Goal: Task Accomplishment & Management: Use online tool/utility

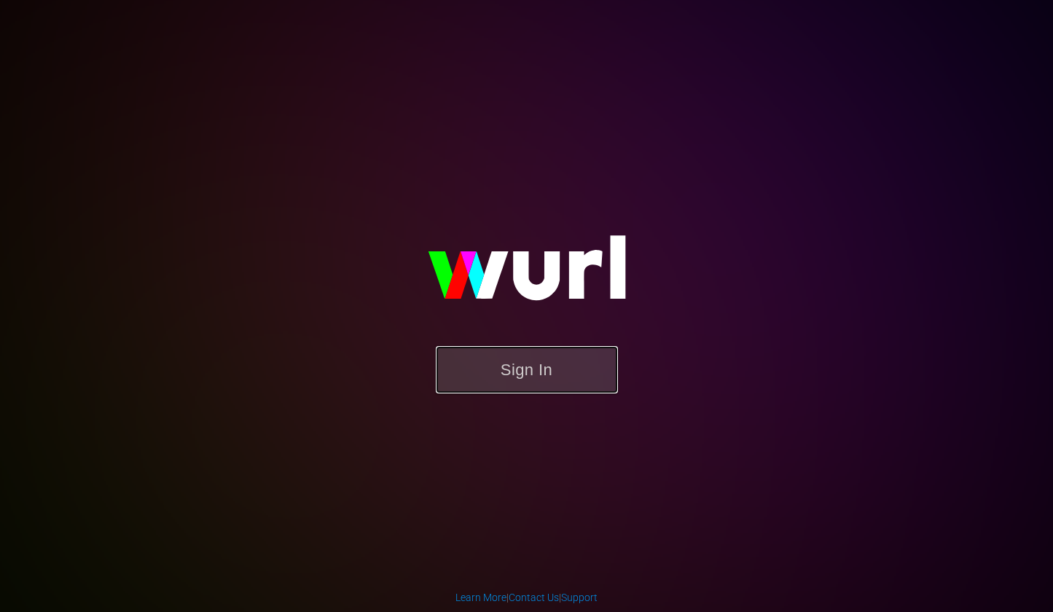
click at [585, 357] on button "Sign In" at bounding box center [527, 369] width 182 height 47
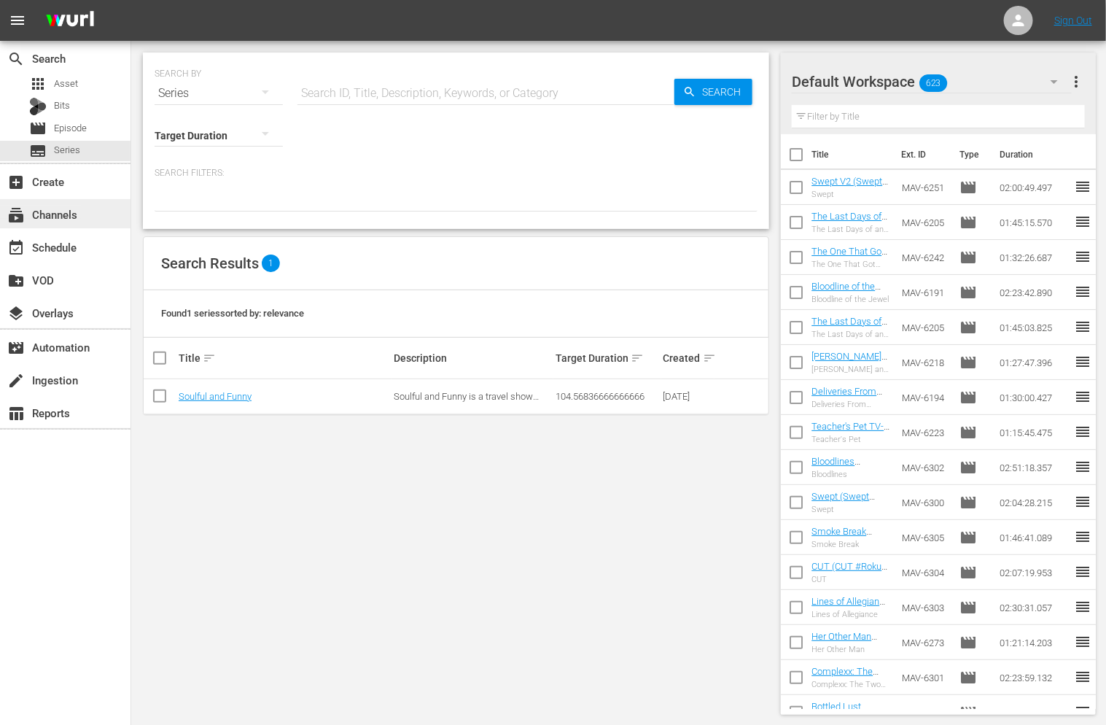
click at [61, 213] on div "subscriptions Channels" at bounding box center [41, 212] width 82 height 13
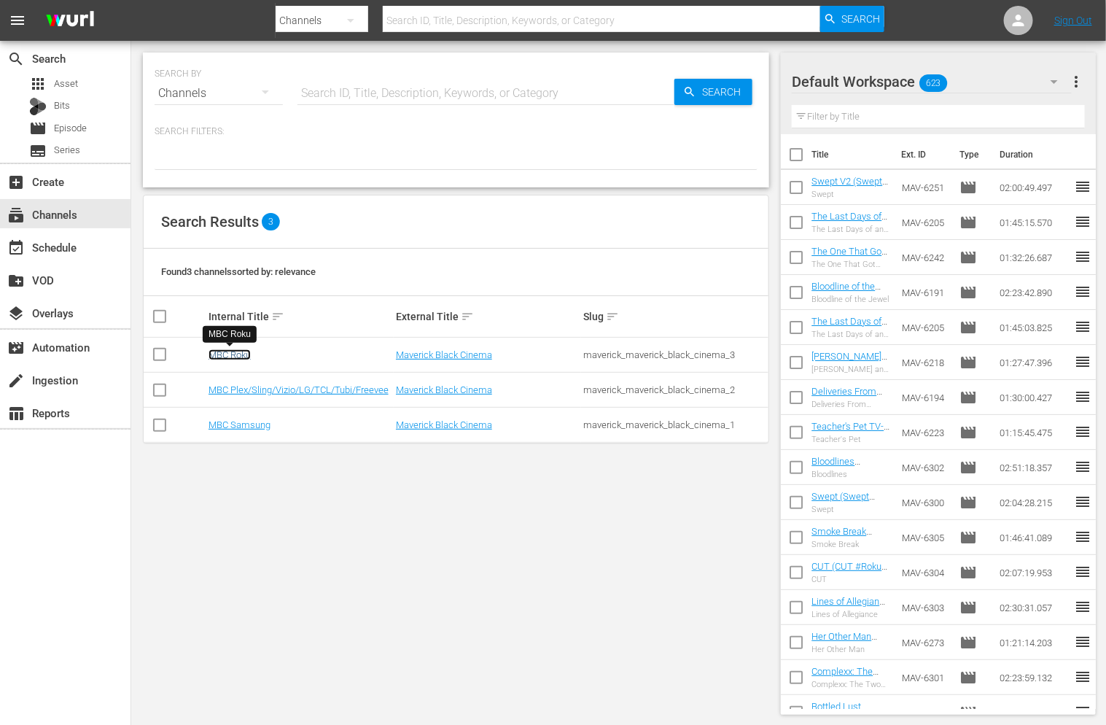
click at [241, 356] on link "MBC Roku" at bounding box center [229, 354] width 42 height 11
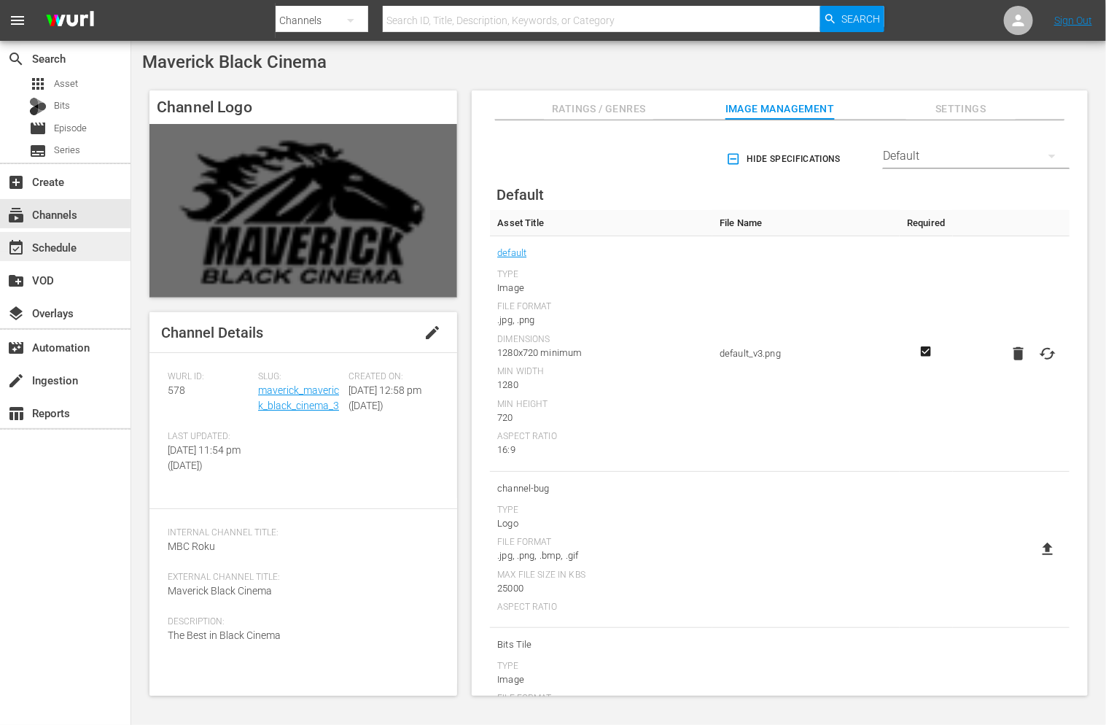
click at [73, 241] on div "event_available Schedule" at bounding box center [41, 244] width 82 height 13
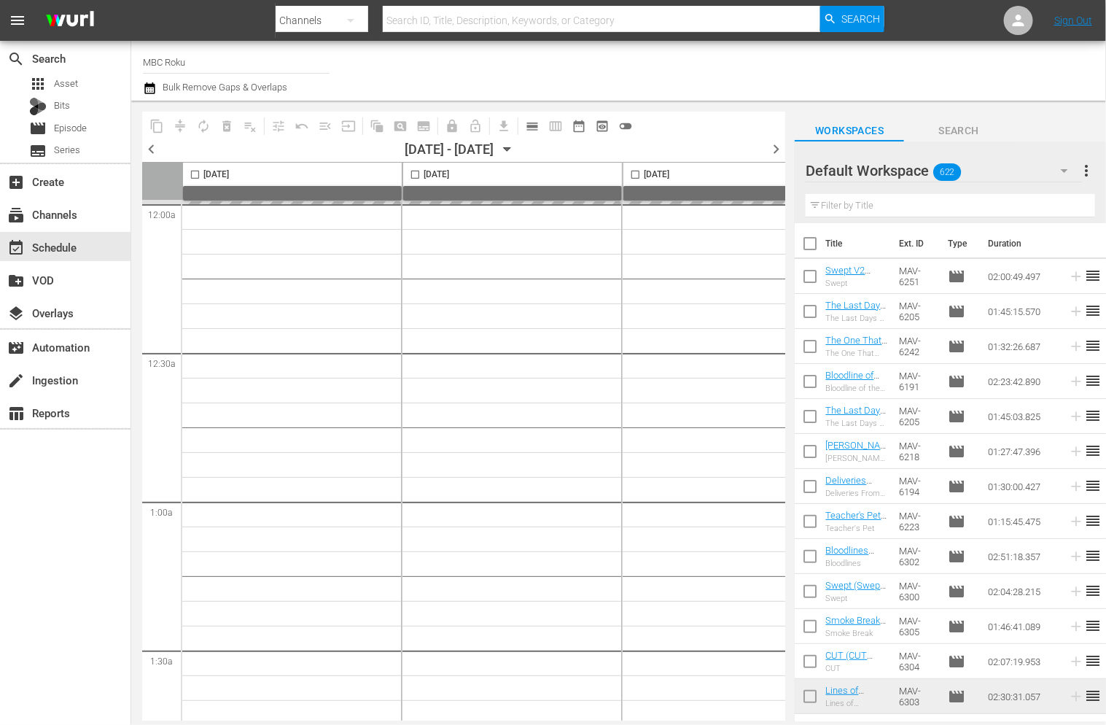
click at [515, 149] on icon "button" at bounding box center [507, 149] width 16 height 16
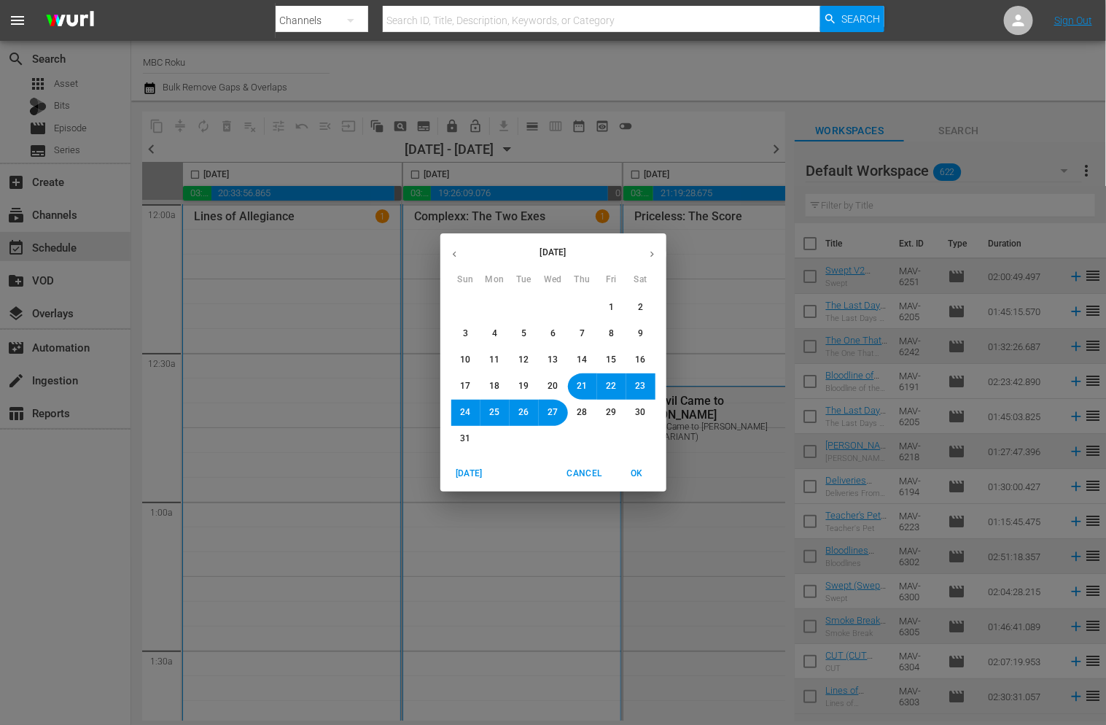
click at [717, 109] on div "[DATE] Sun Mon Tue Wed Thu Fri Sat 27 28 29 30 31 1 2 3 4 5 6 7 8 9 10 11 12 13…" at bounding box center [553, 362] width 1106 height 725
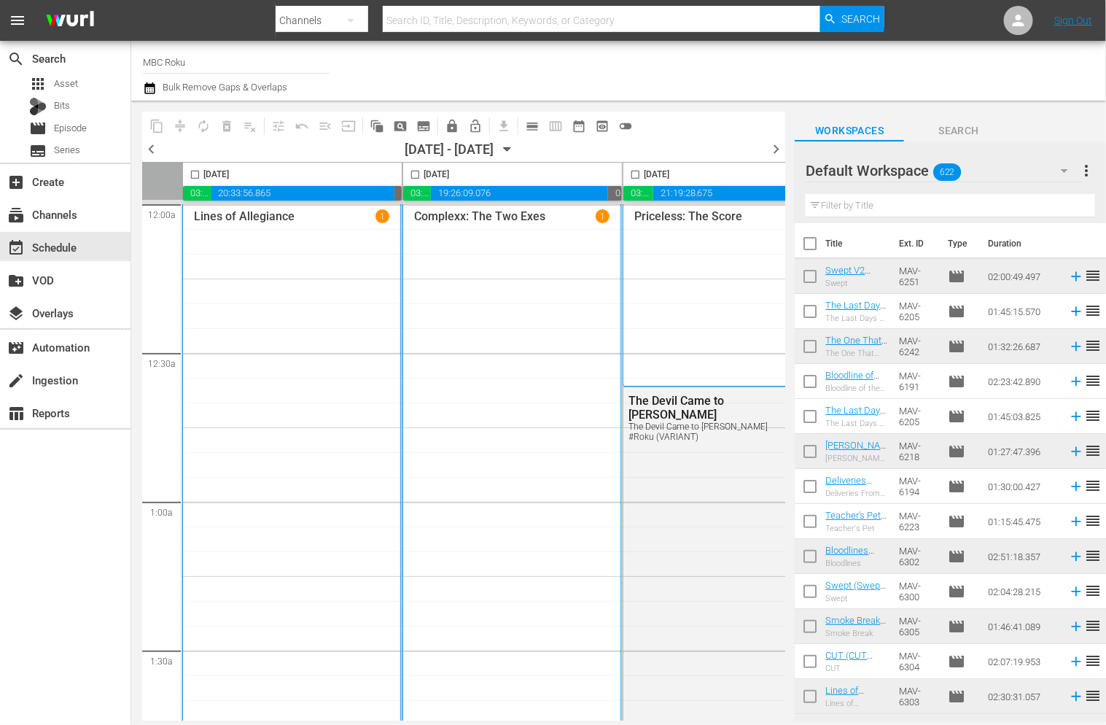
click at [515, 151] on icon "button" at bounding box center [507, 149] width 16 height 16
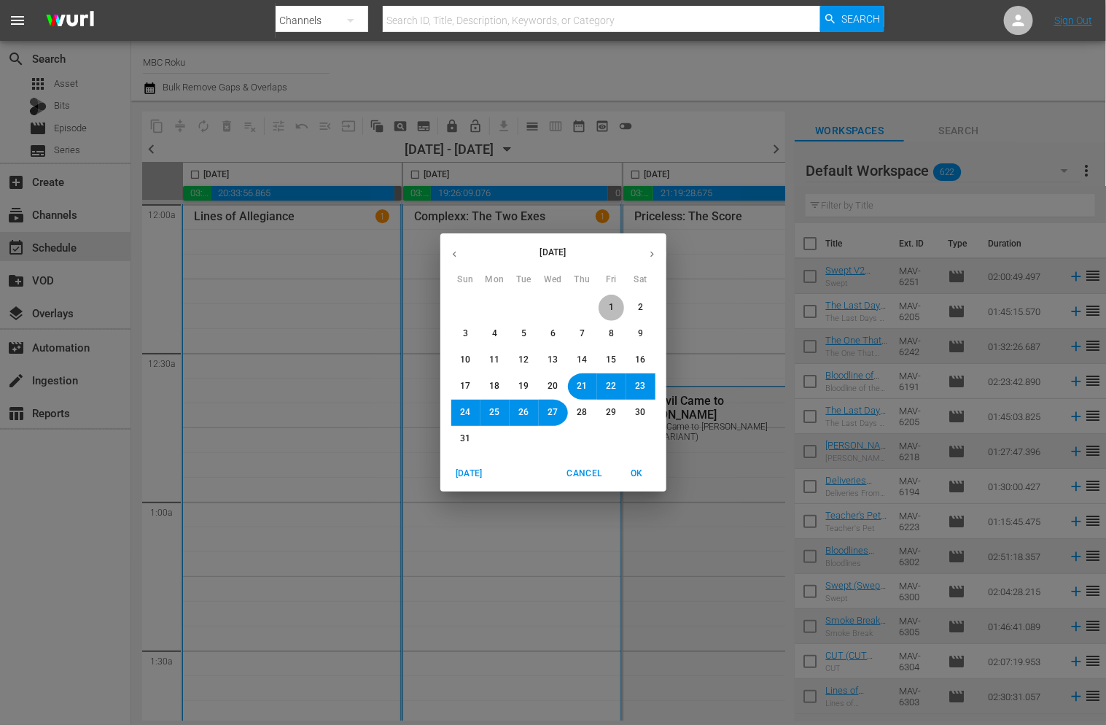
click at [608, 303] on span "1" at bounding box center [611, 307] width 9 height 12
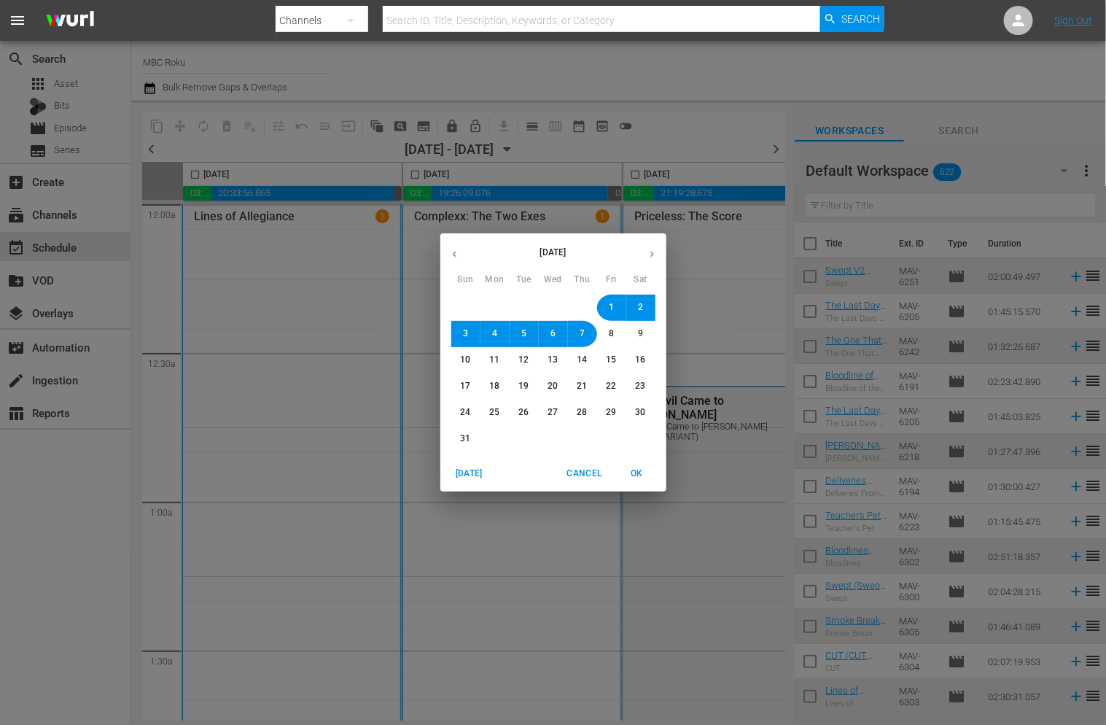
click at [636, 480] on span "OK" at bounding box center [637, 473] width 35 height 15
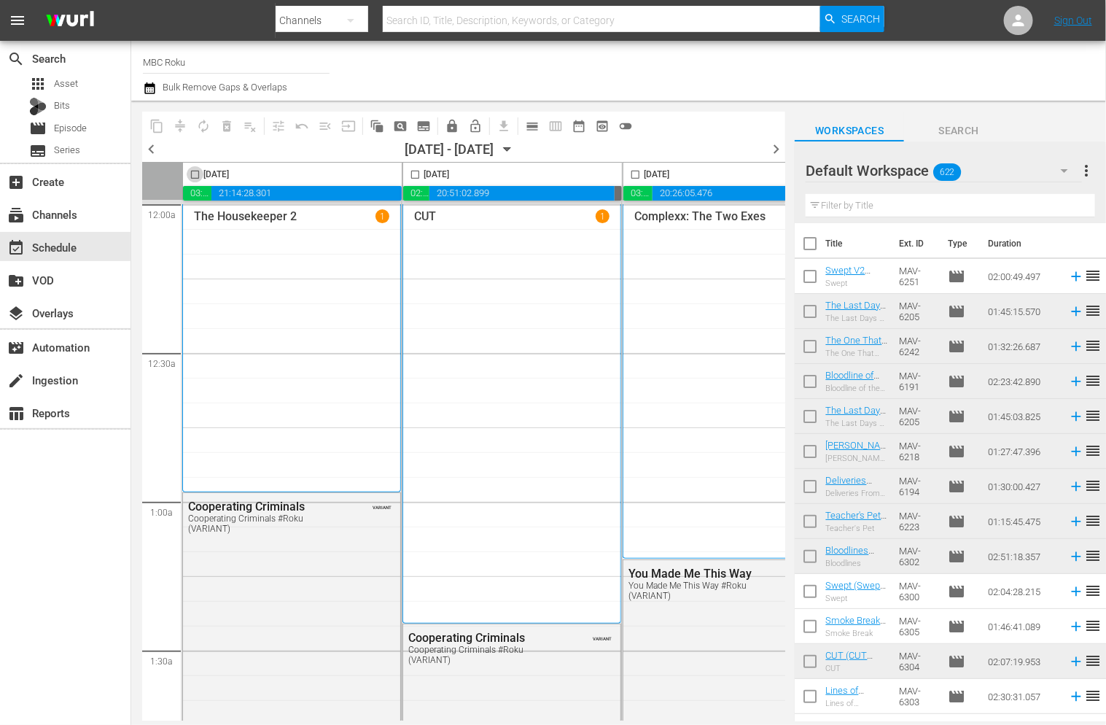
click at [194, 174] on input "checkbox" at bounding box center [195, 177] width 17 height 17
checkbox input "true"
click at [415, 174] on input "checkbox" at bounding box center [415, 177] width 17 height 17
checkbox input "true"
click at [633, 174] on input "checkbox" at bounding box center [635, 177] width 17 height 17
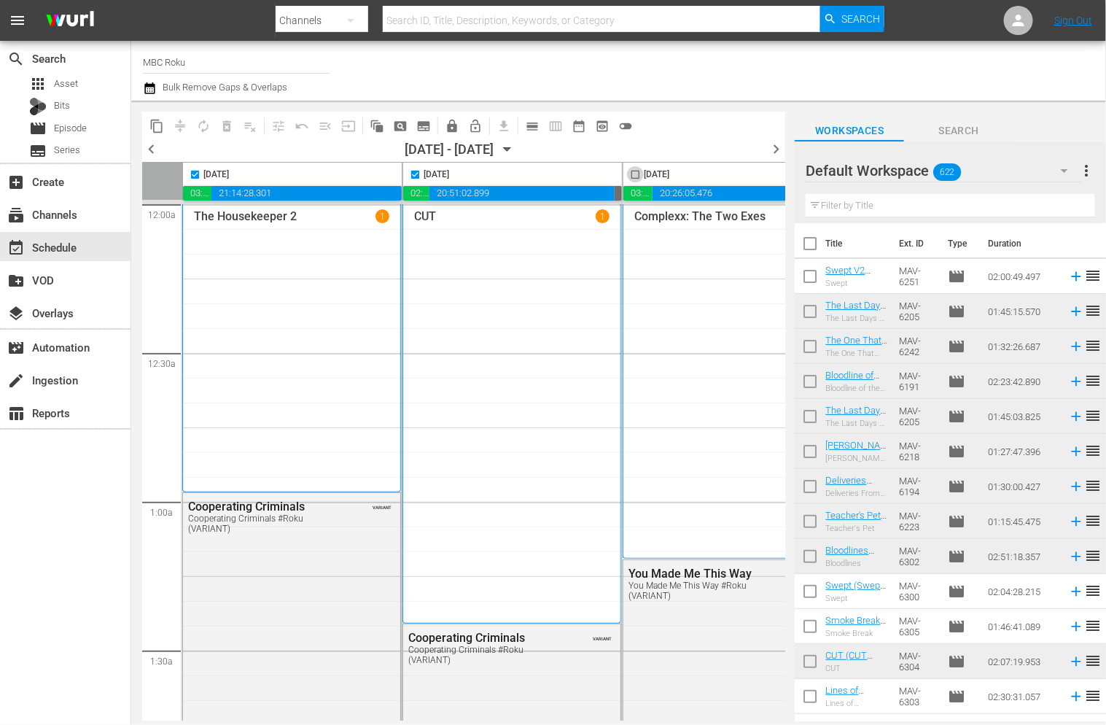
checkbox input "true"
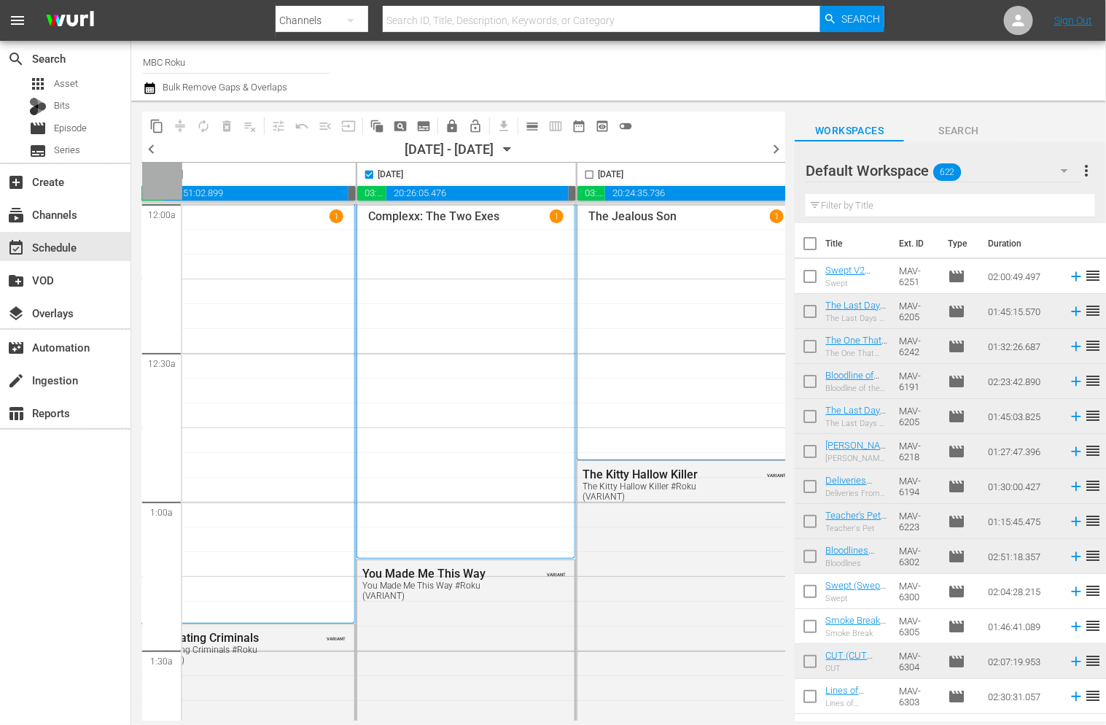
scroll to position [0, 277]
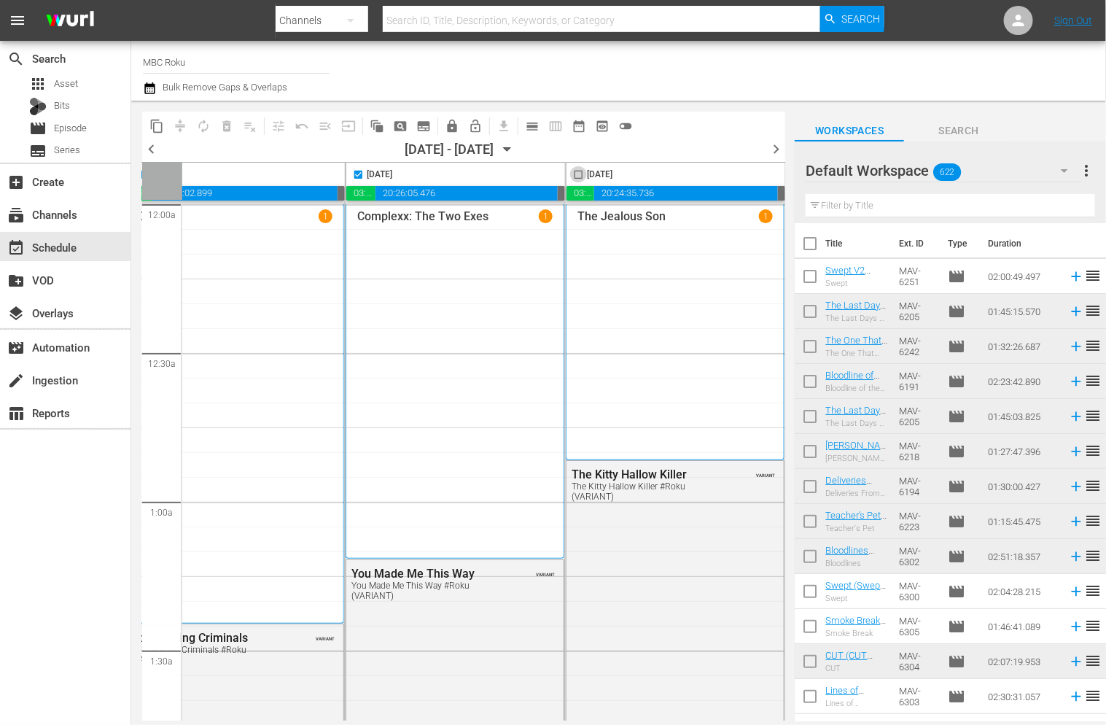
click at [580, 175] on input "checkbox" at bounding box center [578, 177] width 17 height 17
checkbox input "true"
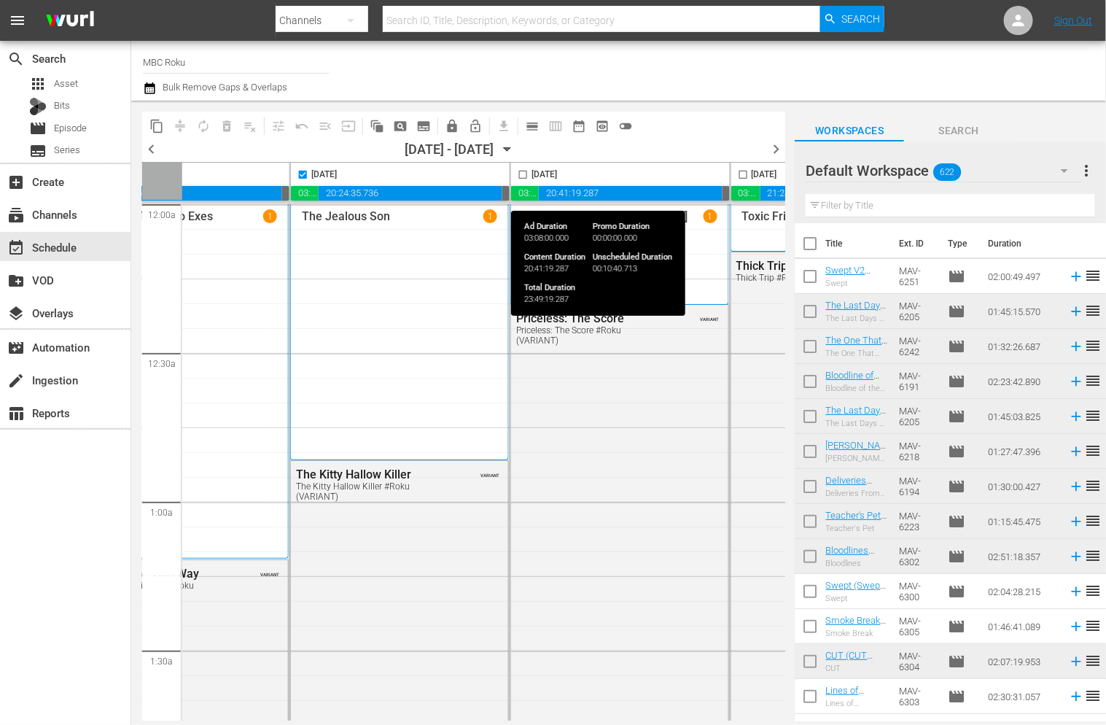
scroll to position [0, 572]
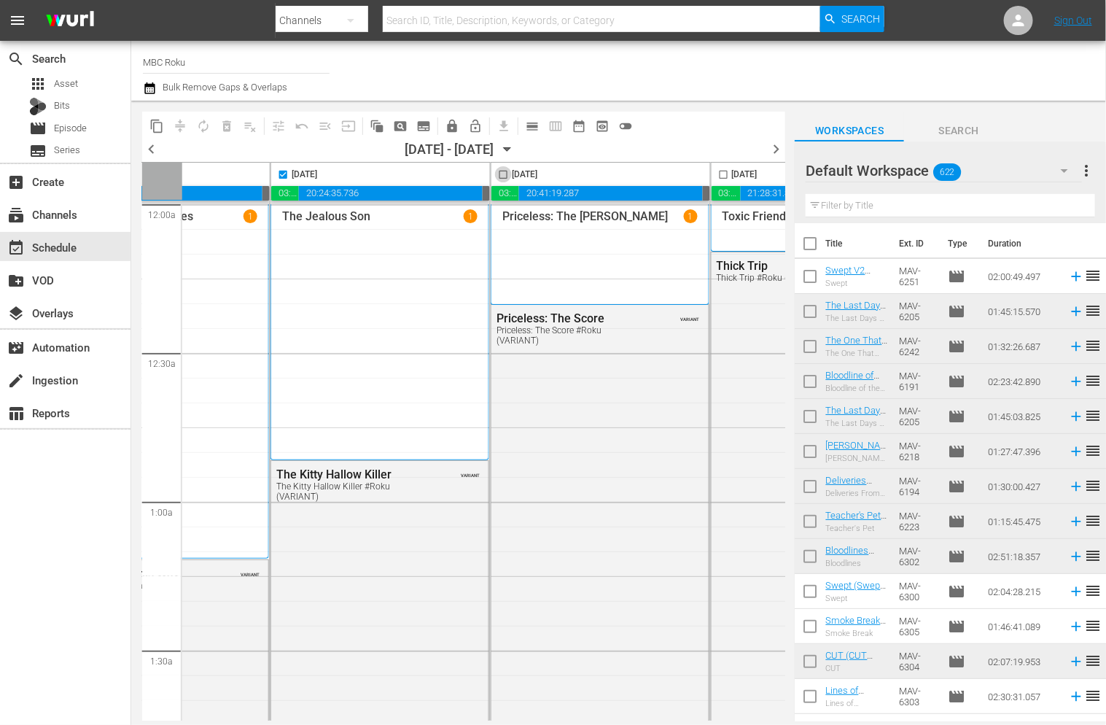
click at [502, 174] on input "checkbox" at bounding box center [503, 177] width 17 height 17
checkbox input "true"
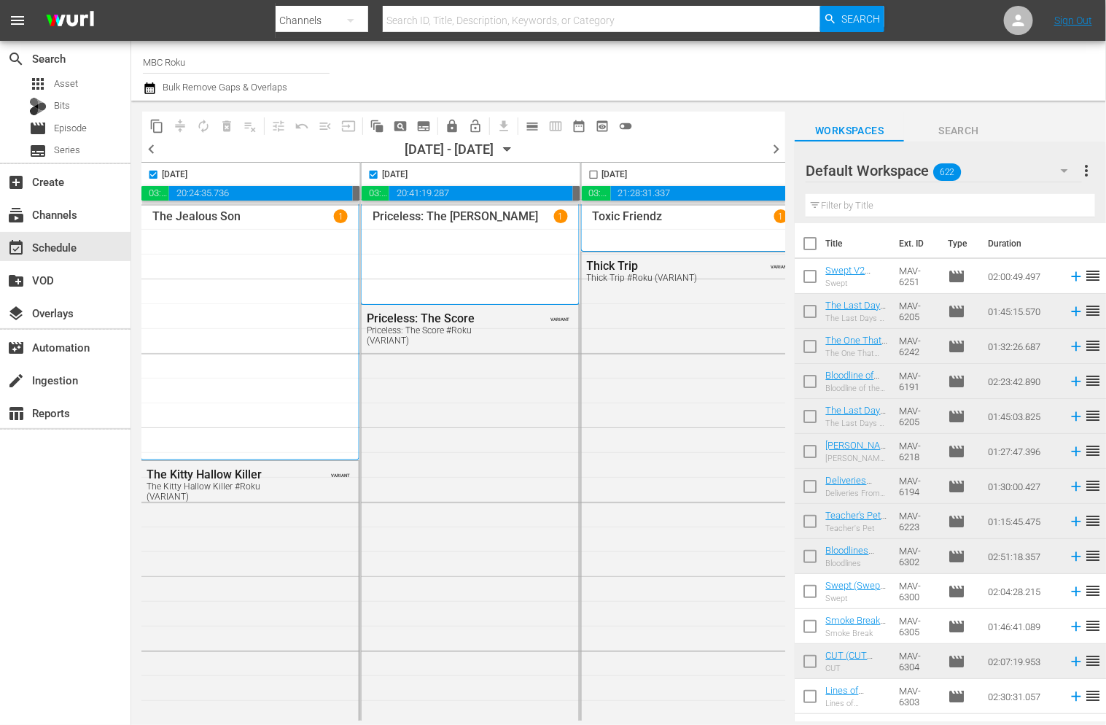
scroll to position [0, 726]
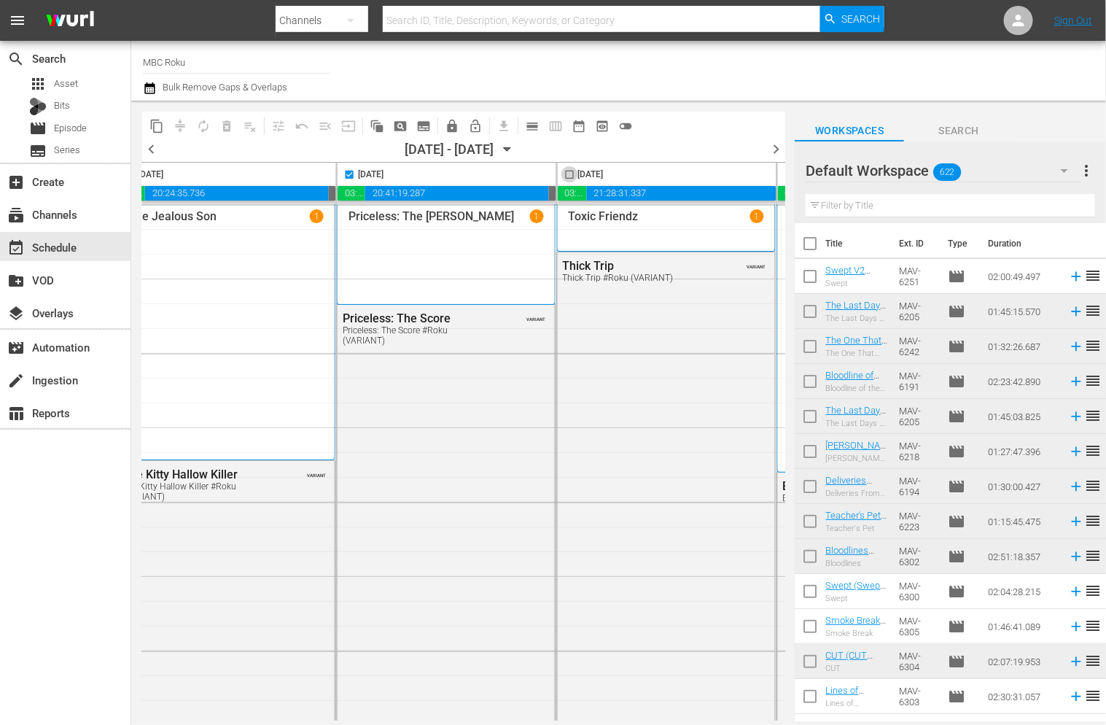
click at [563, 175] on input "checkbox" at bounding box center [569, 177] width 17 height 17
checkbox input "true"
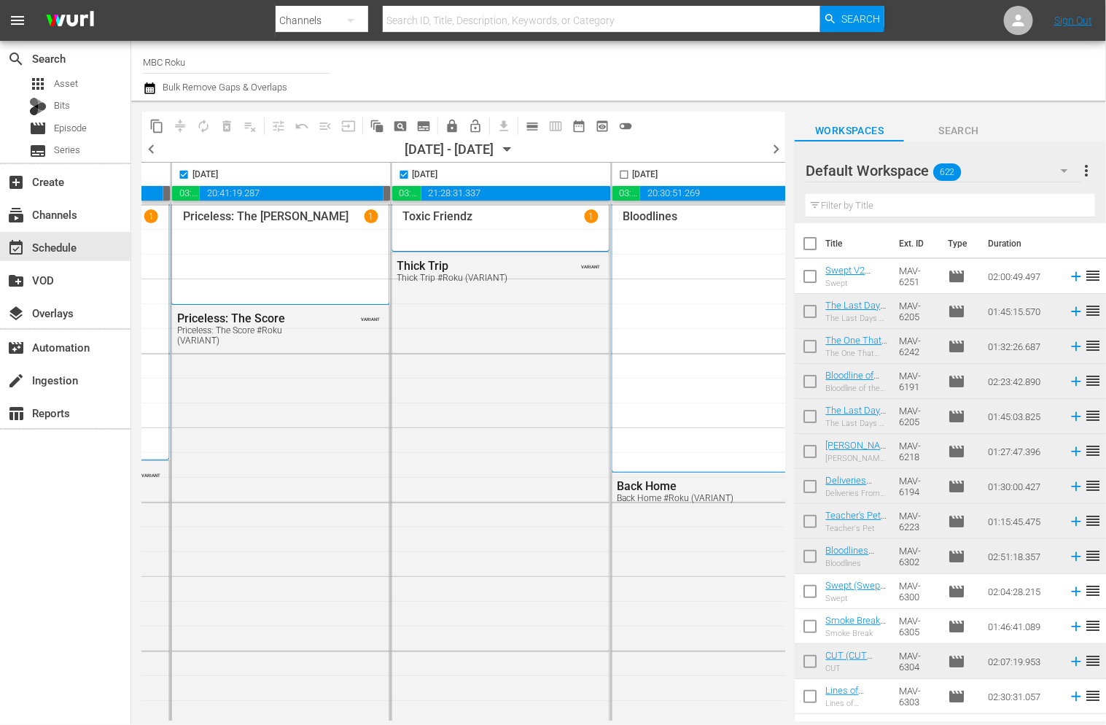
scroll to position [0, 943]
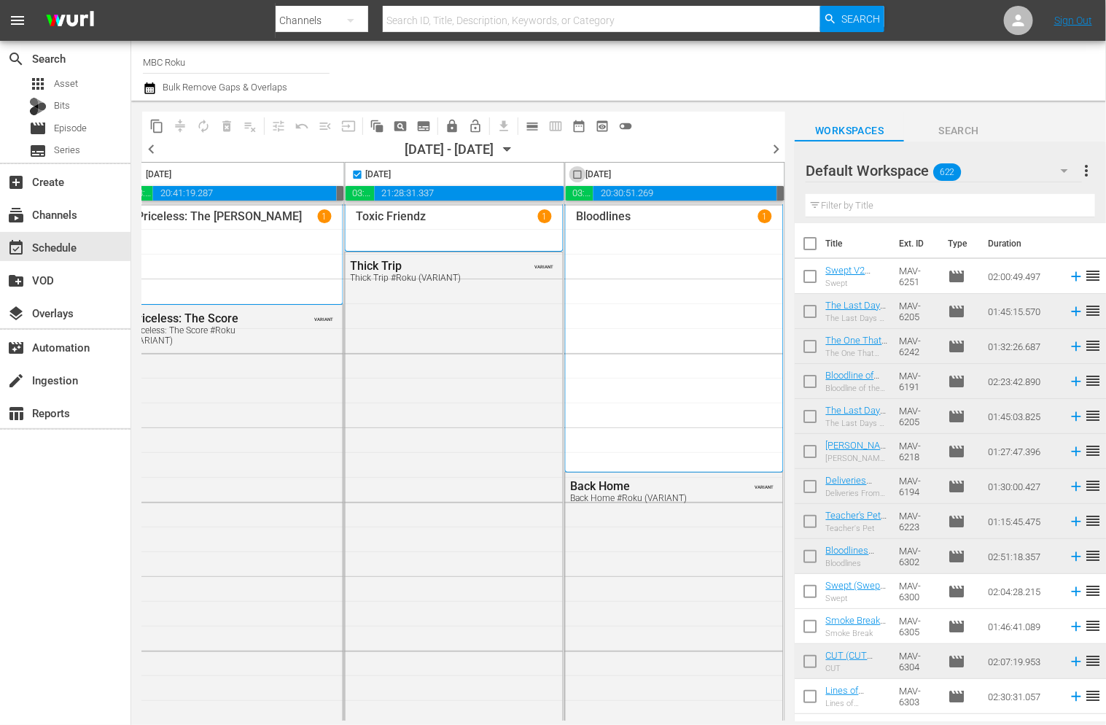
click at [572, 177] on input "checkbox" at bounding box center [577, 177] width 17 height 17
checkbox input "true"
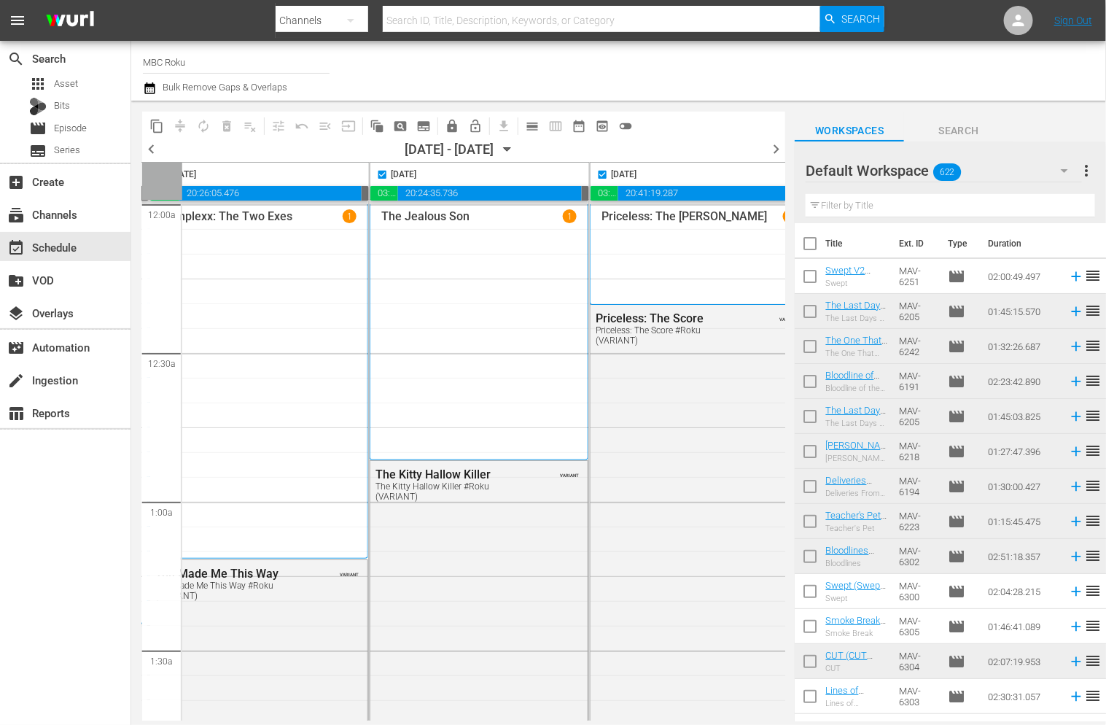
scroll to position [0, 0]
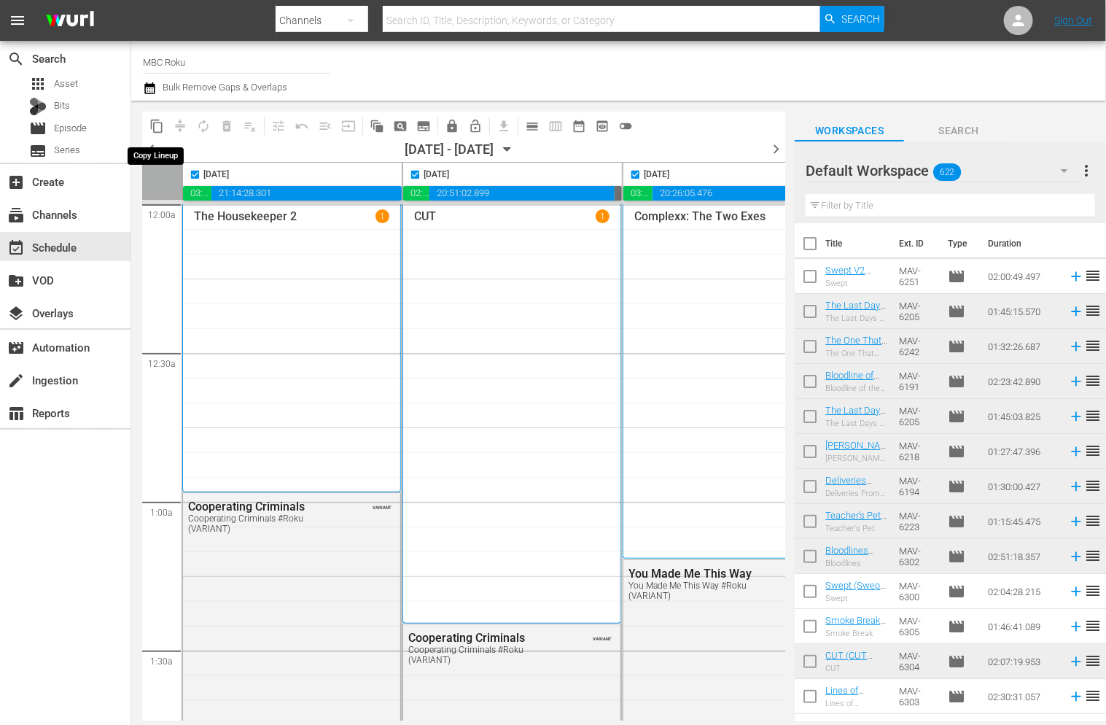
click at [157, 128] on span "content_copy" at bounding box center [156, 126] width 15 height 15
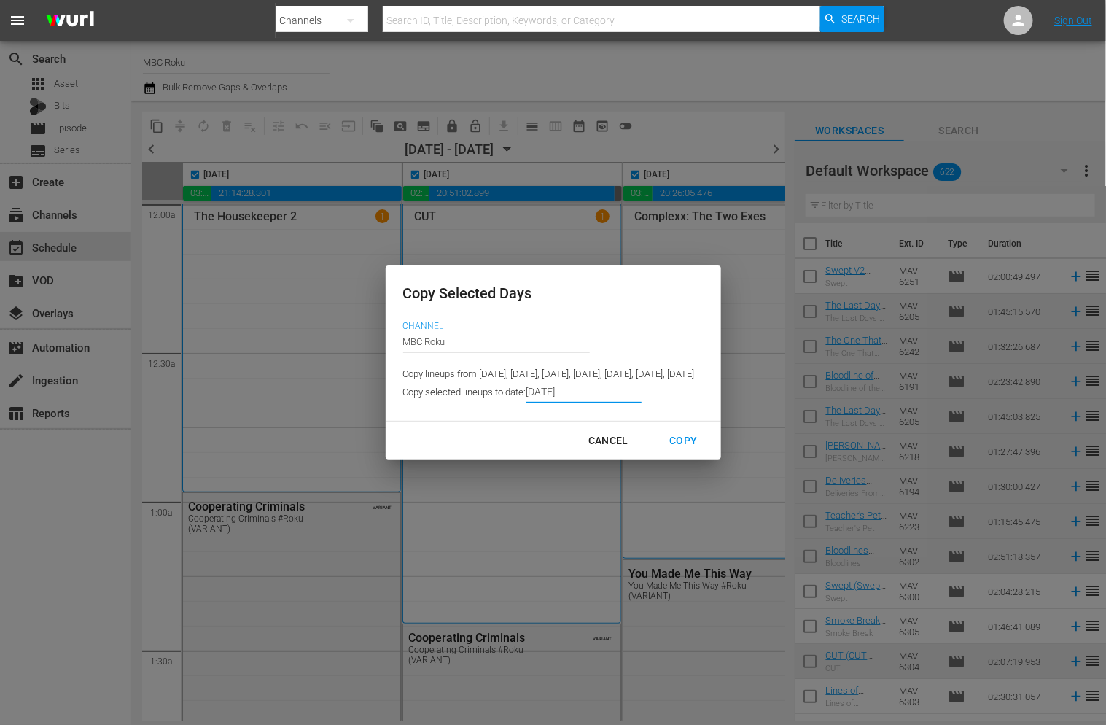
click at [526, 403] on input "[DATE]" at bounding box center [583, 392] width 115 height 22
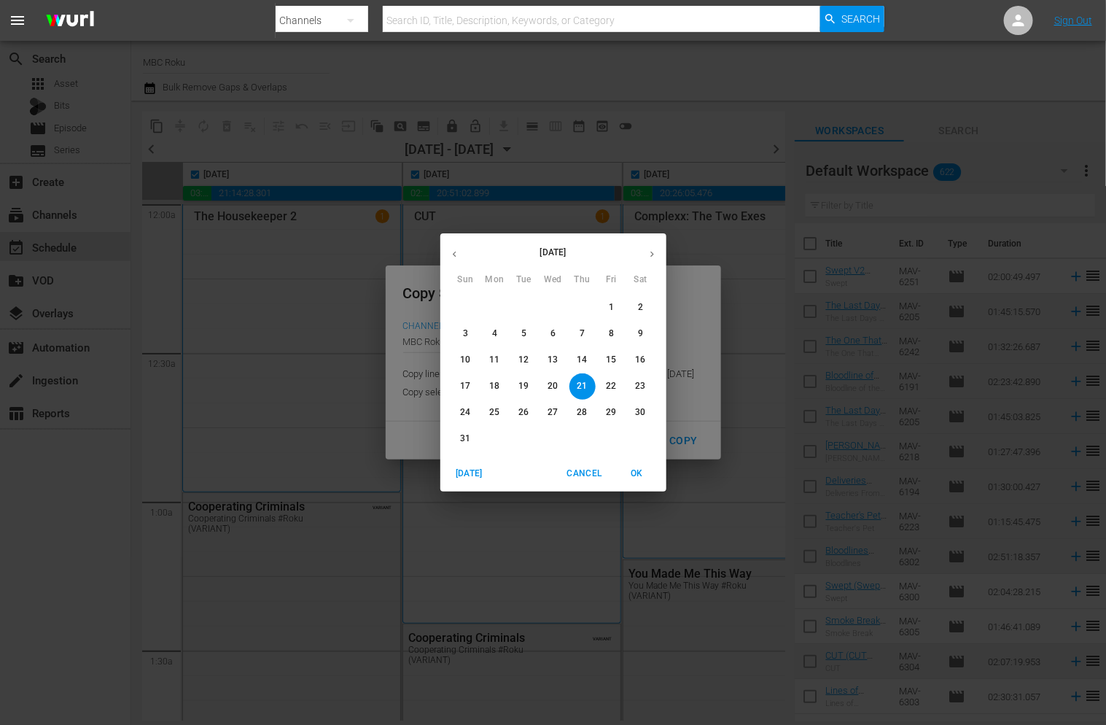
click at [658, 246] on button "button" at bounding box center [652, 254] width 28 height 28
click at [502, 299] on button "1" at bounding box center [495, 308] width 26 height 26
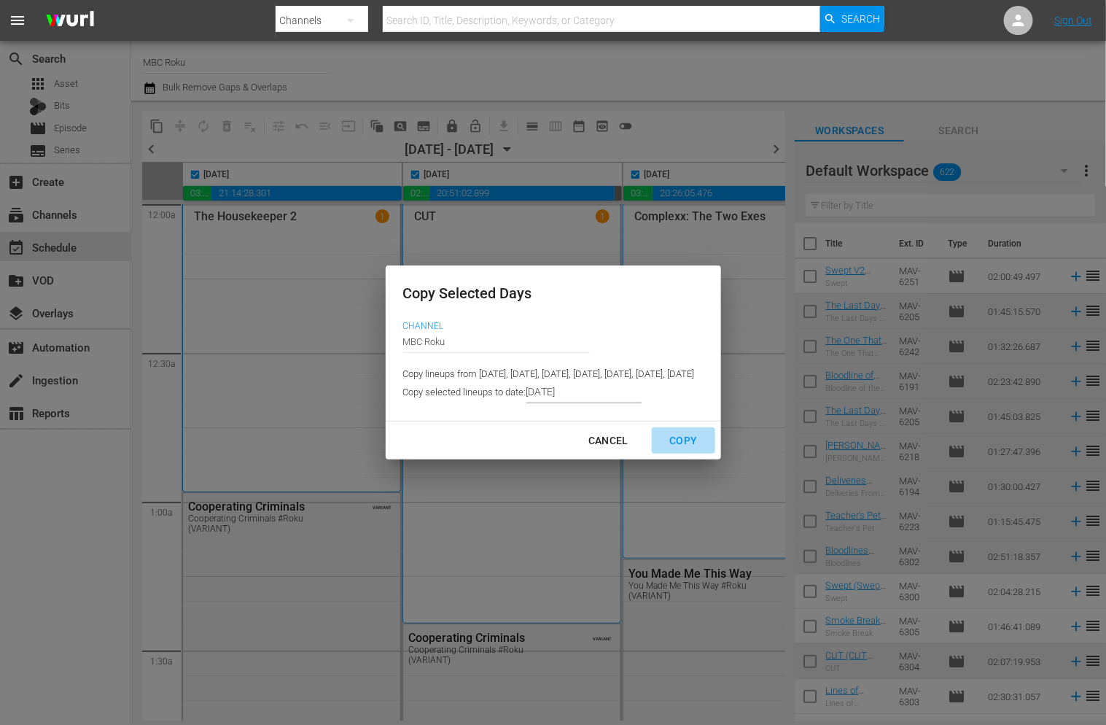
click at [709, 448] on div "Copy" at bounding box center [683, 441] width 51 height 18
type input "[DATE]"
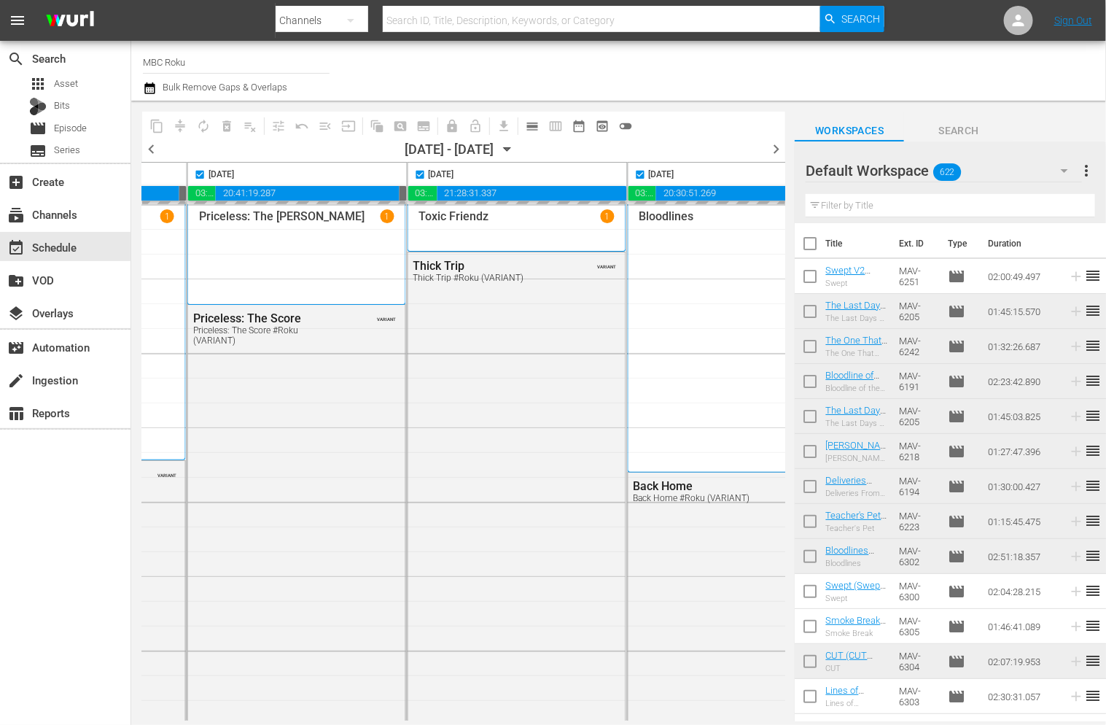
scroll to position [0, 943]
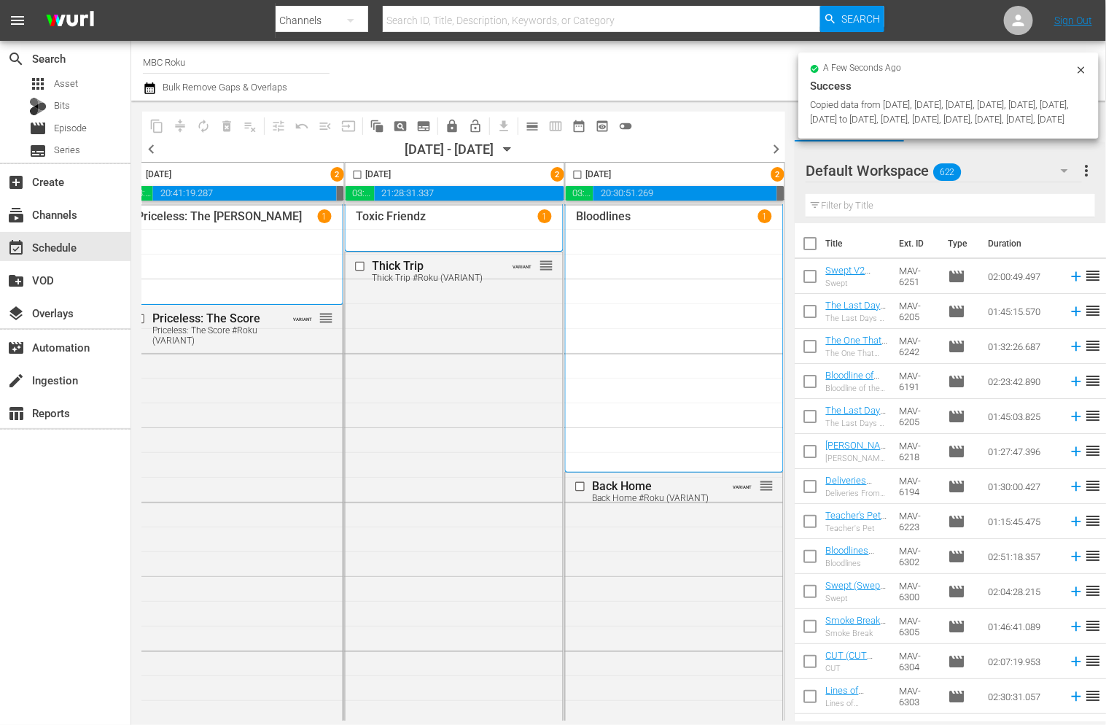
checkbox input "false"
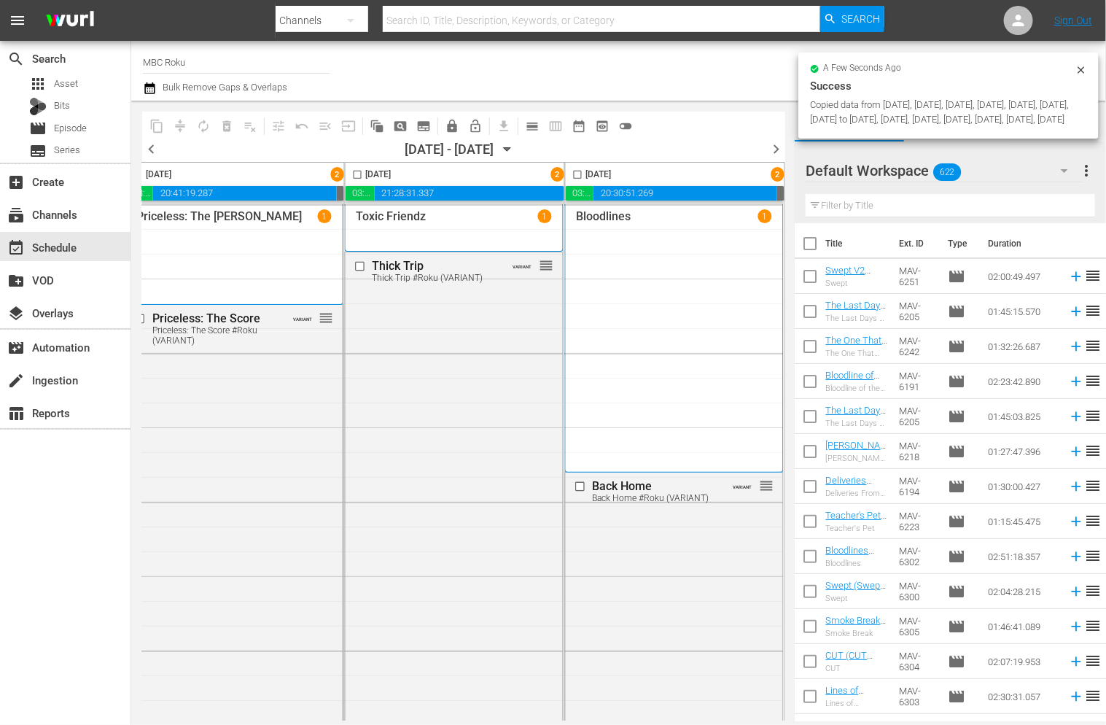
checkbox input "false"
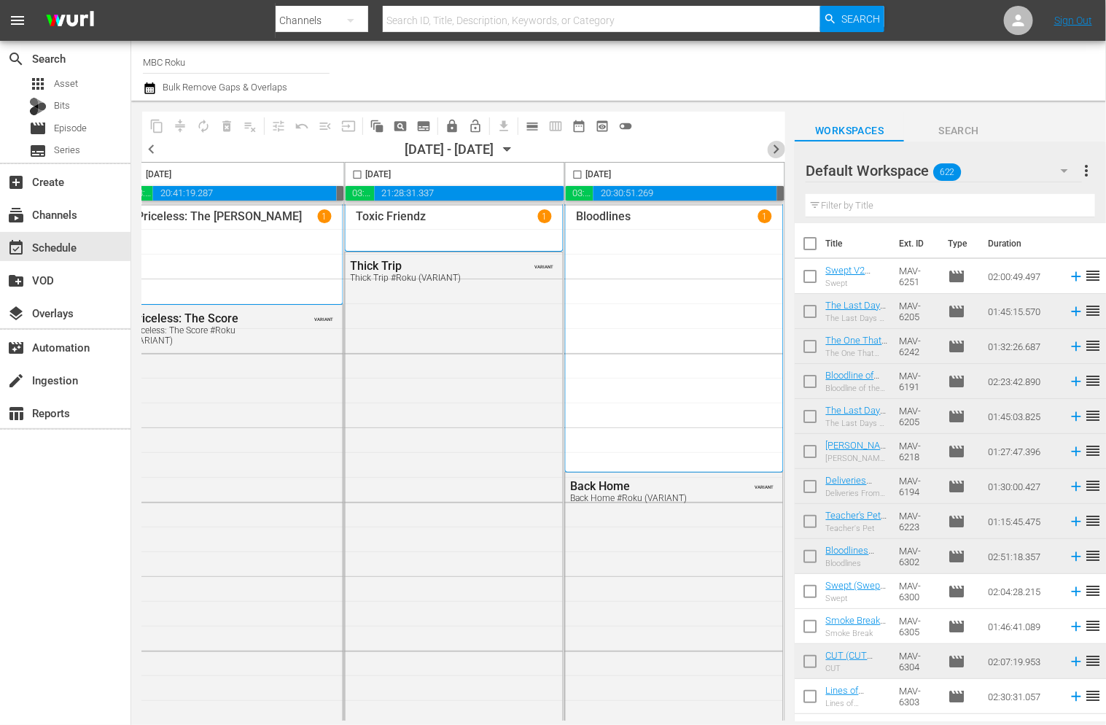
click at [772, 149] on span "chevron_right" at bounding box center [776, 149] width 18 height 18
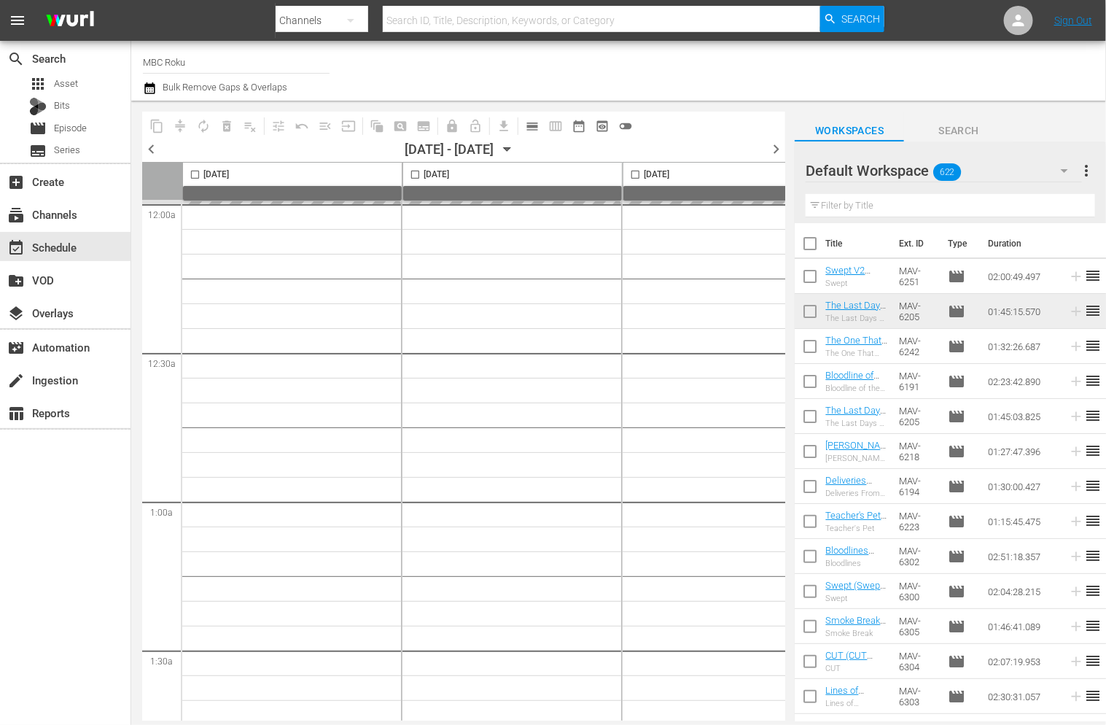
click at [192, 175] on input "checkbox" at bounding box center [195, 177] width 17 height 17
checkbox input "true"
click at [413, 174] on input "checkbox" at bounding box center [415, 177] width 17 height 17
checkbox input "true"
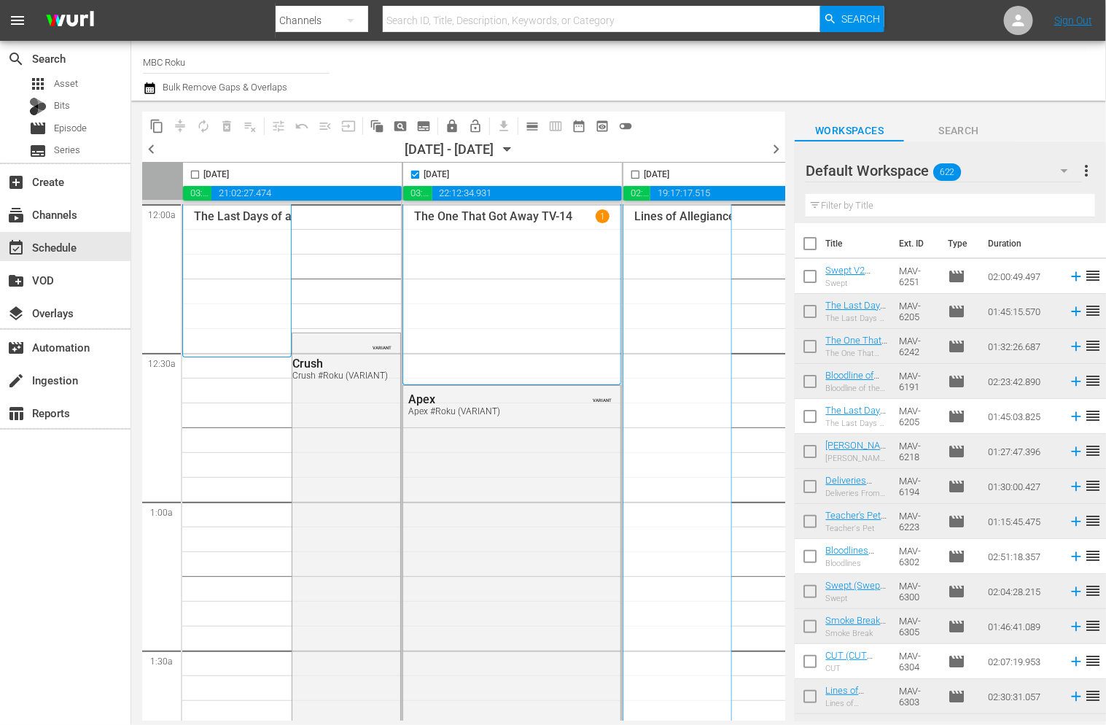
checkbox input "false"
click at [634, 174] on input "checkbox" at bounding box center [635, 177] width 17 height 17
checkbox input "true"
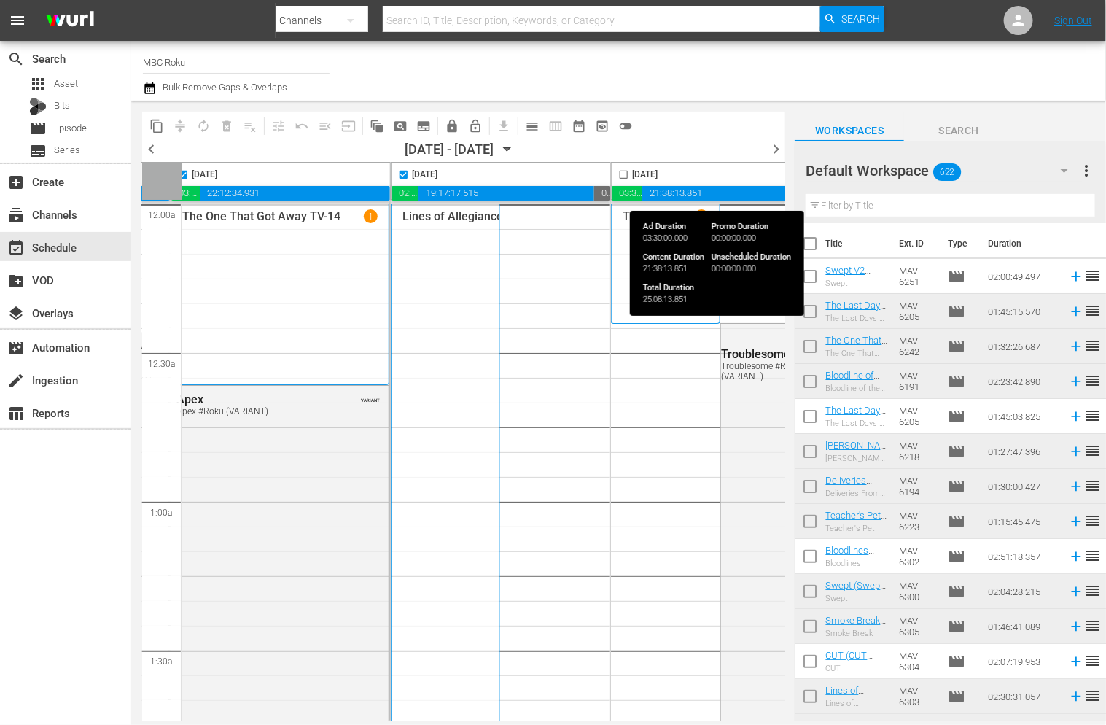
scroll to position [0, 248]
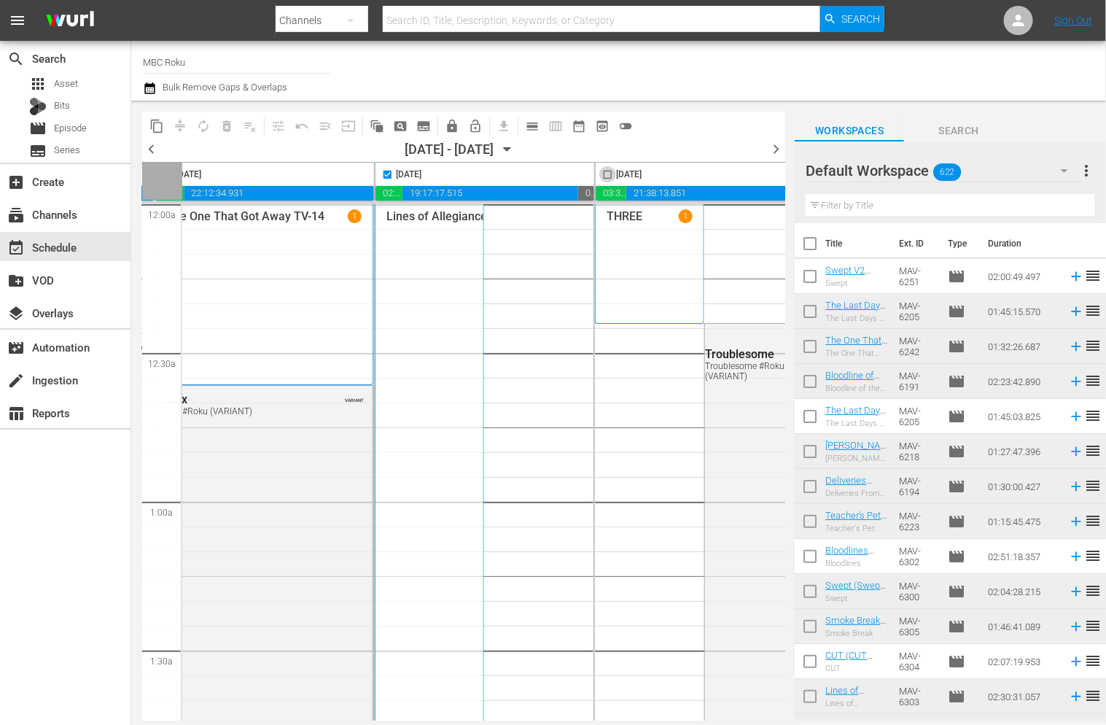
click at [607, 174] on input "checkbox" at bounding box center [607, 177] width 17 height 17
checkbox input "true"
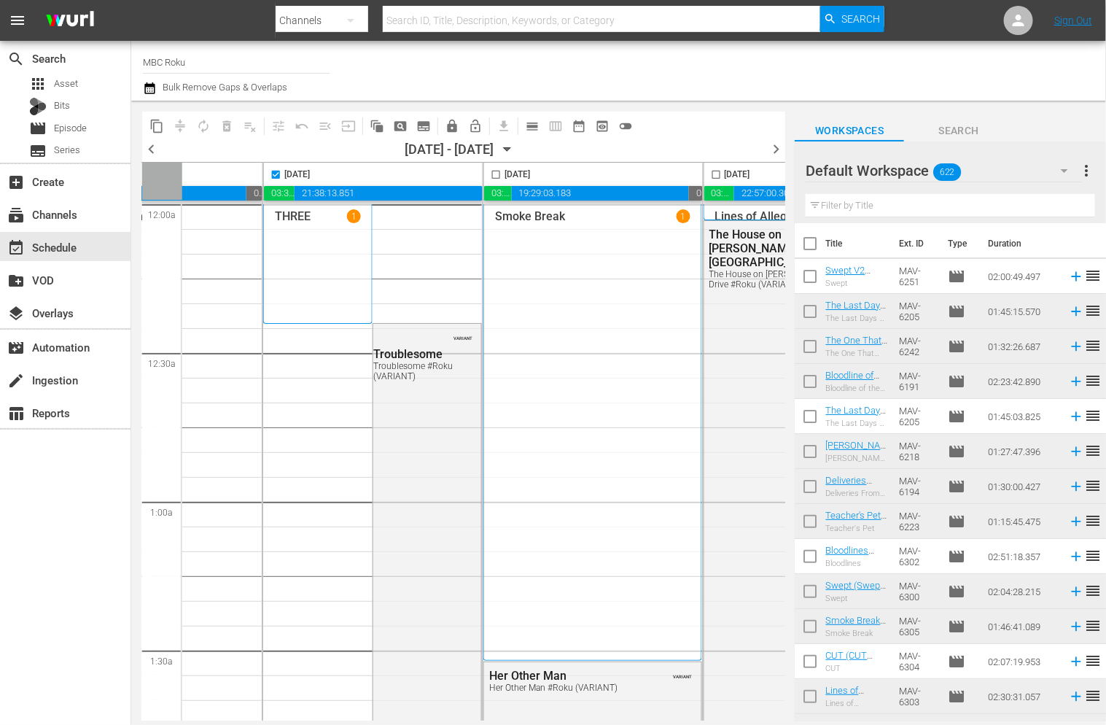
scroll to position [0, 580]
click at [493, 176] on input "checkbox" at bounding box center [496, 177] width 17 height 17
checkbox input "true"
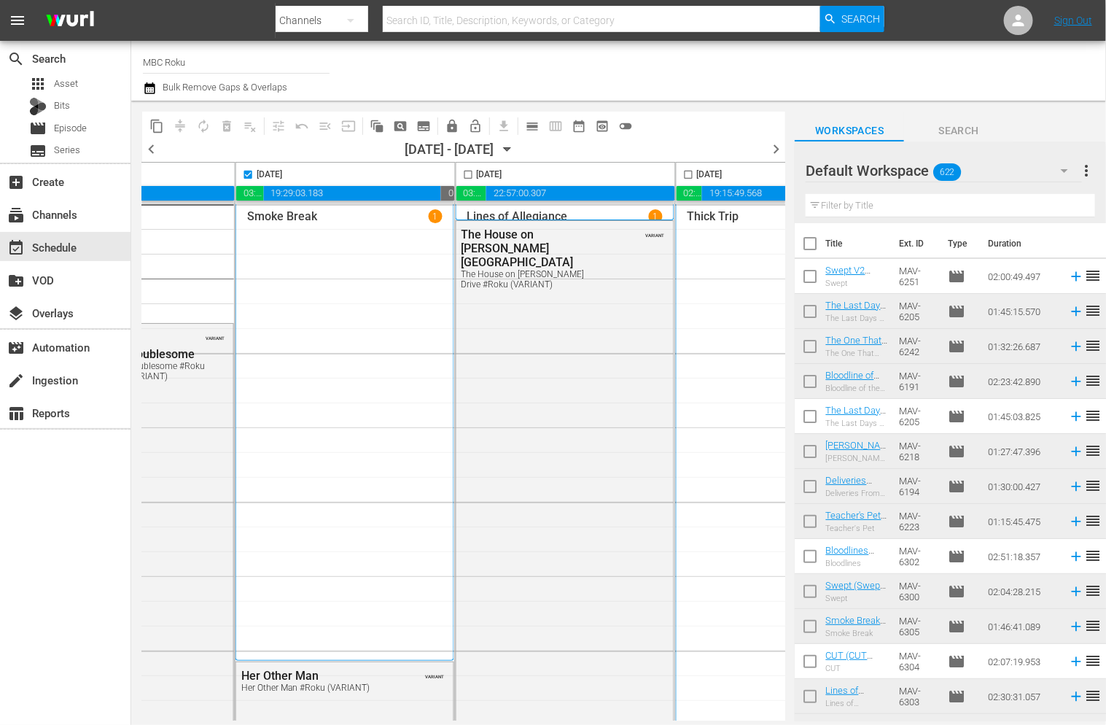
scroll to position [0, 828]
click at [464, 173] on input "checkbox" at bounding box center [467, 177] width 17 height 17
checkbox input "true"
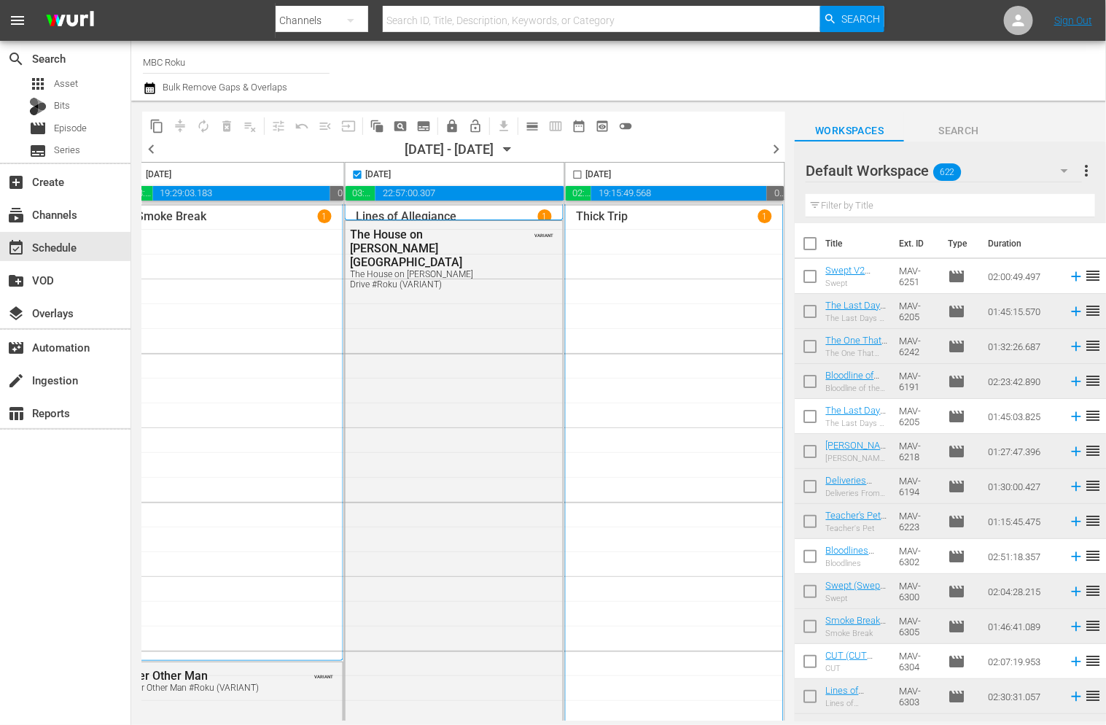
click at [569, 174] on input "checkbox" at bounding box center [577, 177] width 17 height 17
checkbox input "true"
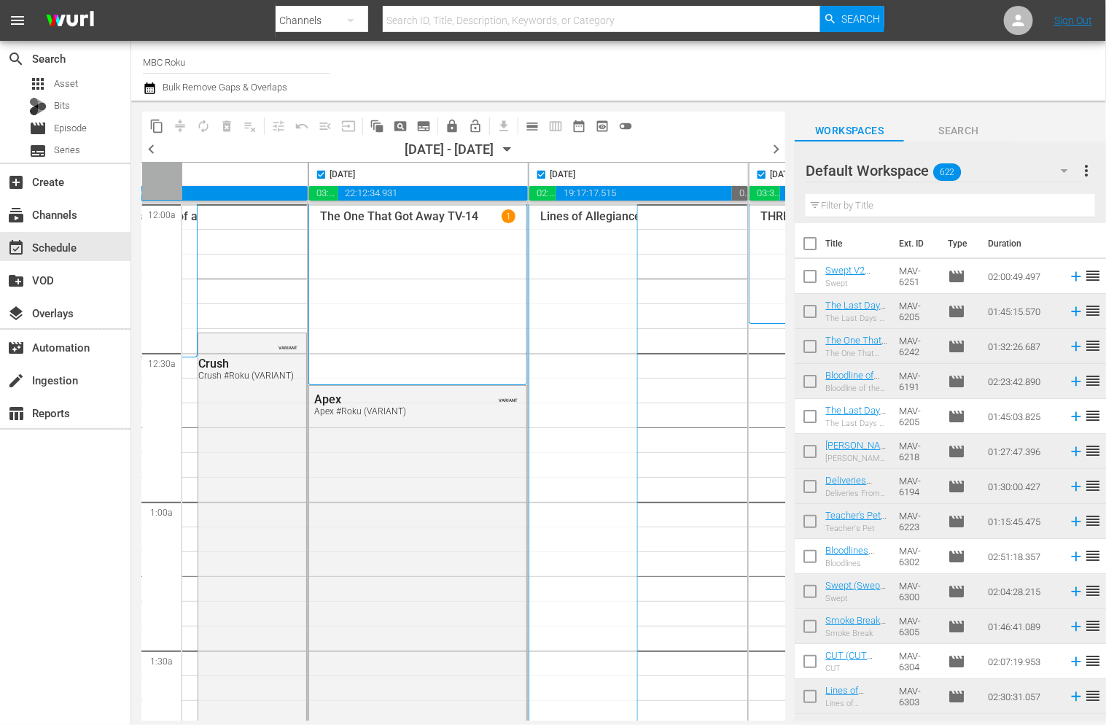
scroll to position [0, 0]
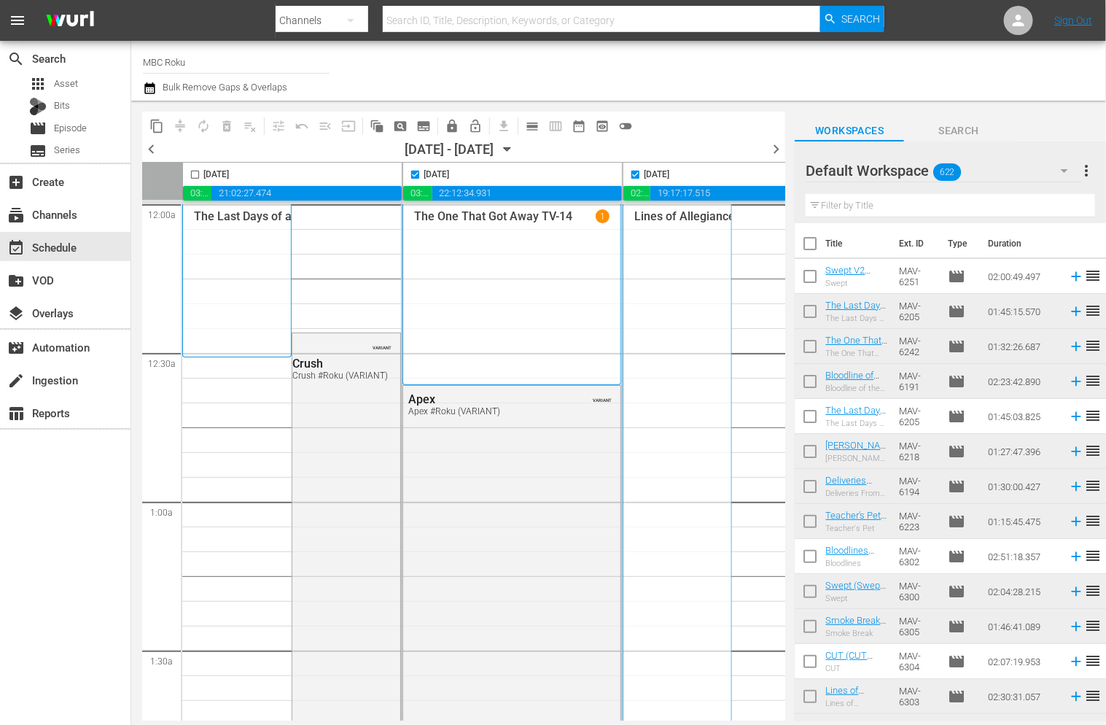
click at [194, 176] on input "checkbox" at bounding box center [195, 177] width 17 height 17
checkbox input "true"
click at [152, 123] on span "content_copy" at bounding box center [156, 126] width 15 height 15
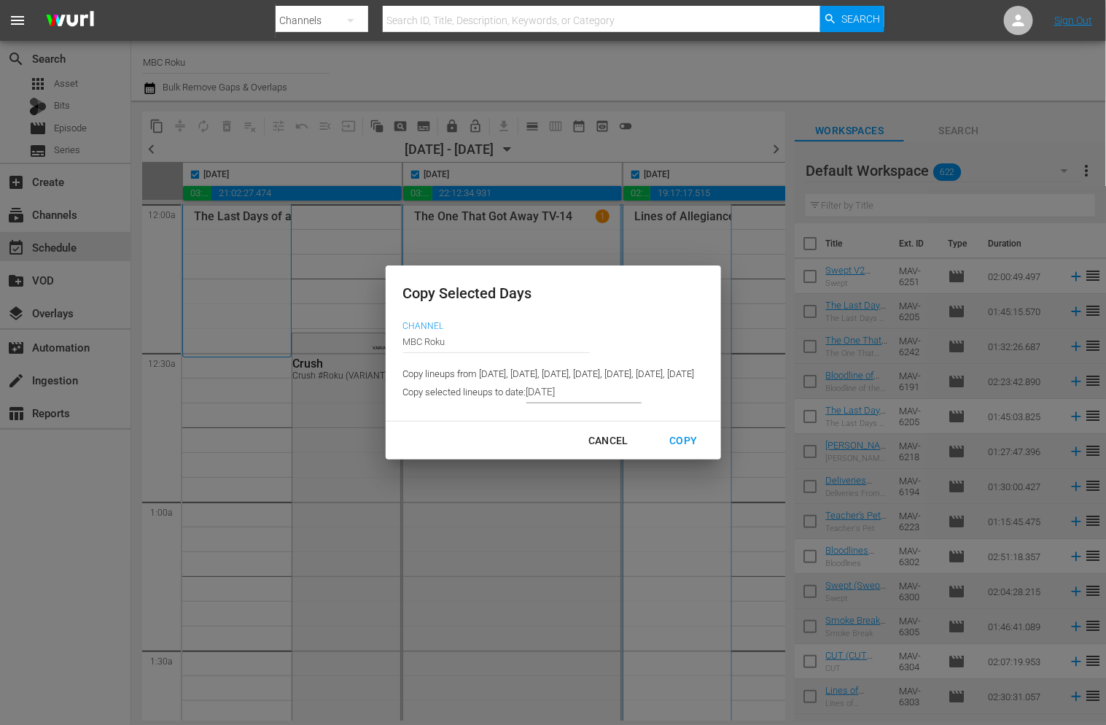
click at [536, 394] on input "[DATE]" at bounding box center [583, 392] width 115 height 22
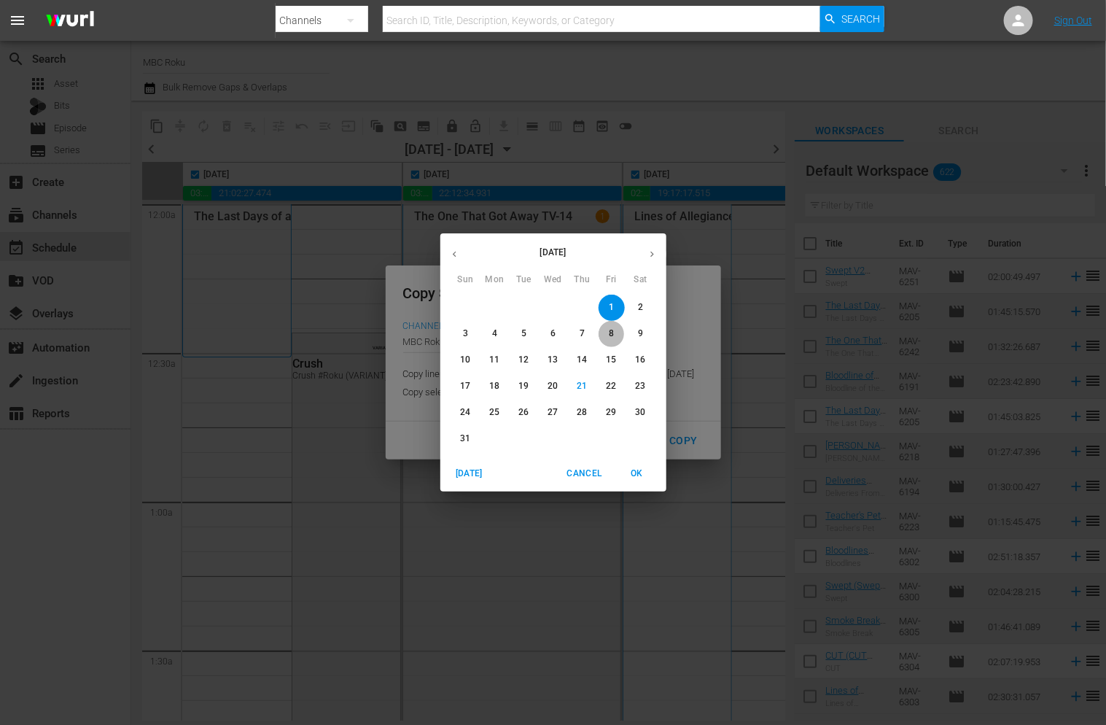
click at [607, 335] on span "8" at bounding box center [612, 333] width 26 height 12
type input "[DATE]"
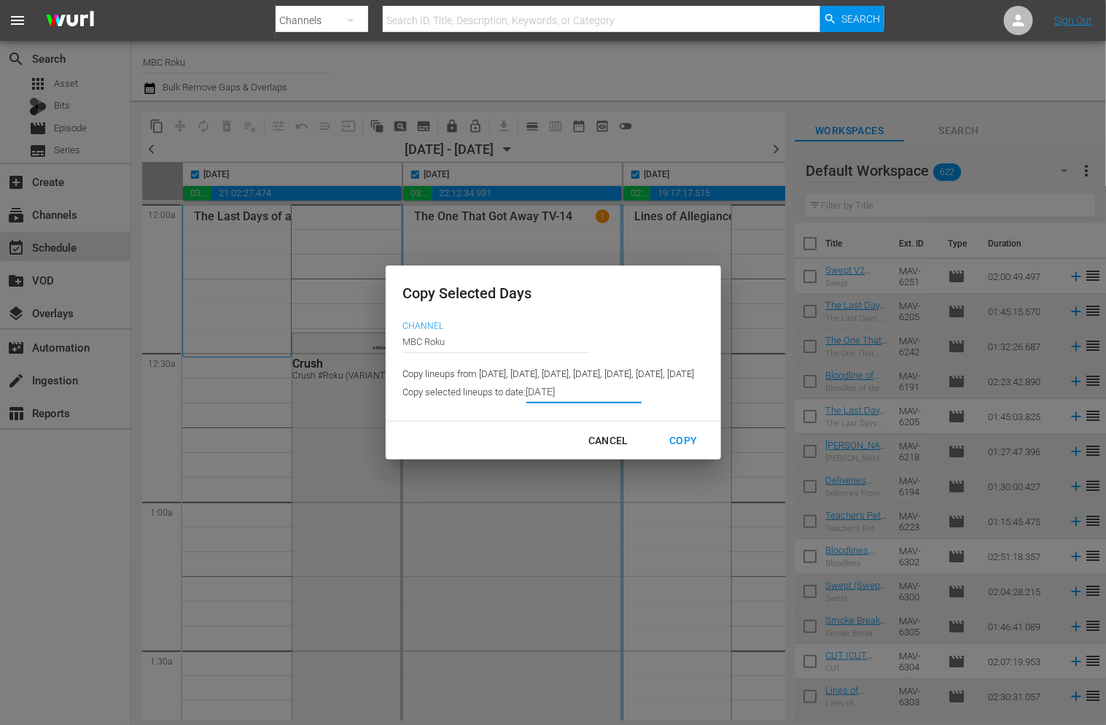
click at [709, 443] on div "Copy" at bounding box center [683, 441] width 51 height 18
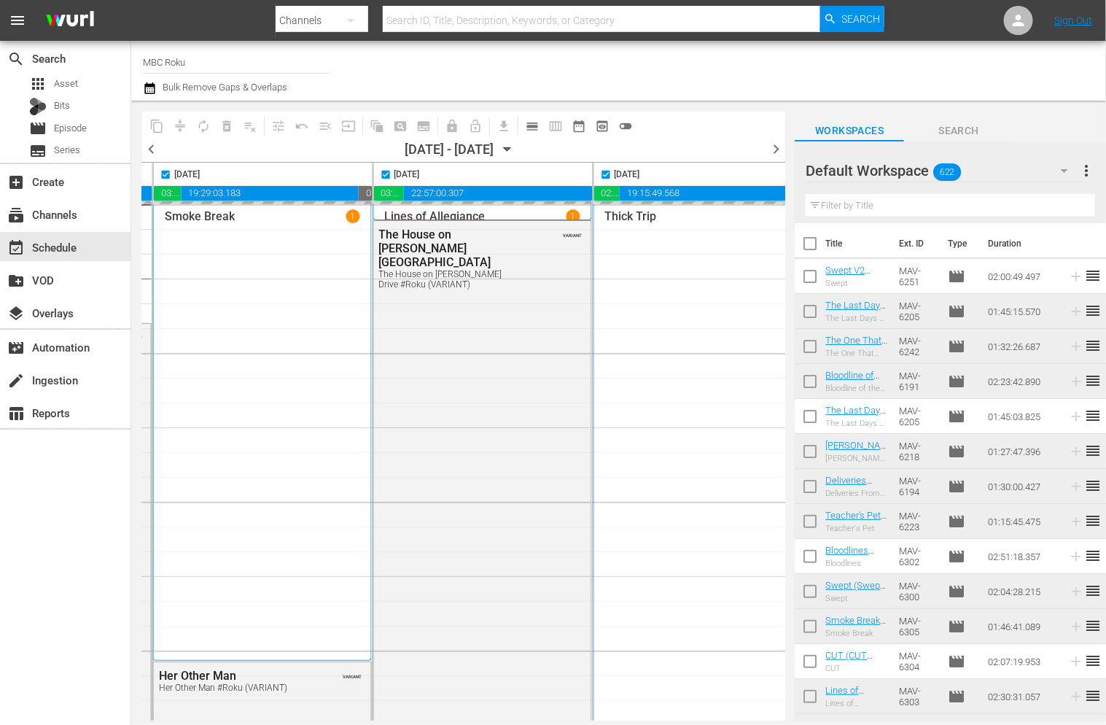
scroll to position [0, 943]
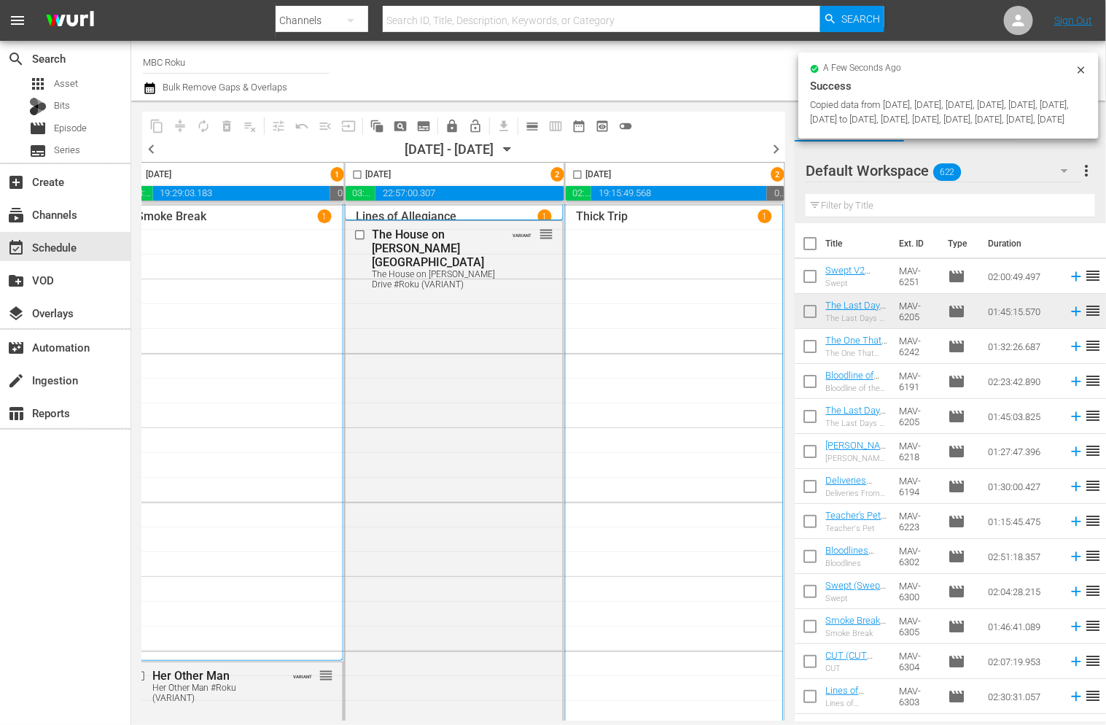
checkbox input "false"
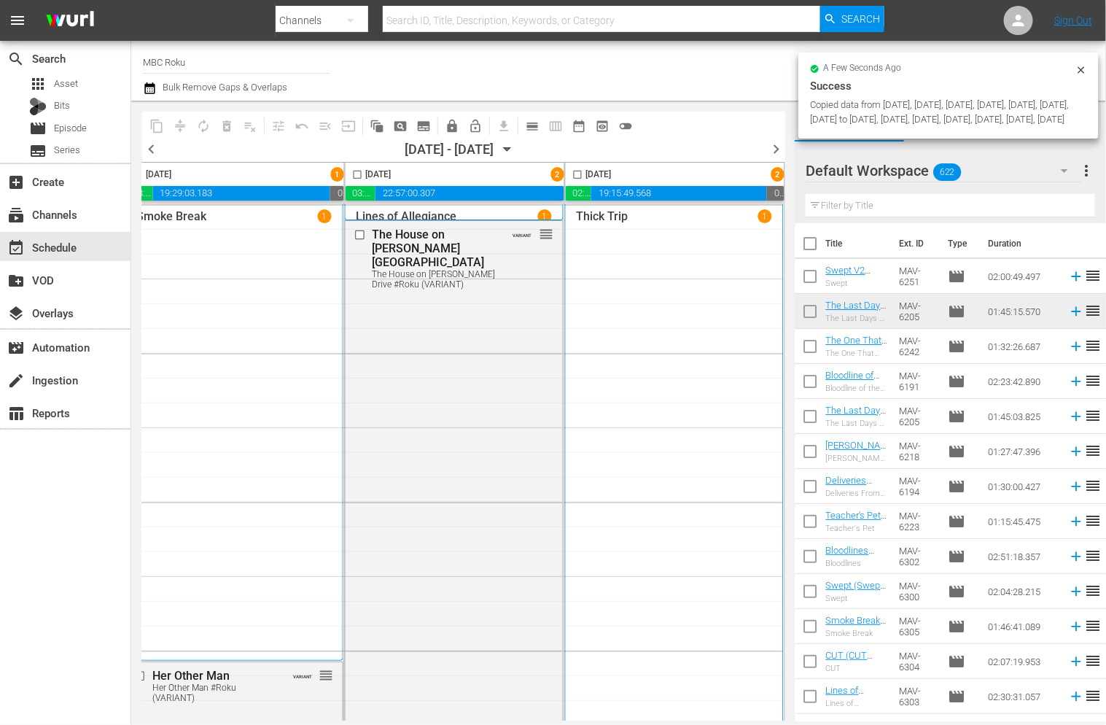
checkbox input "false"
click at [776, 150] on span "chevron_right" at bounding box center [776, 149] width 18 height 18
click at [1053, 69] on icon at bounding box center [1081, 70] width 12 height 12
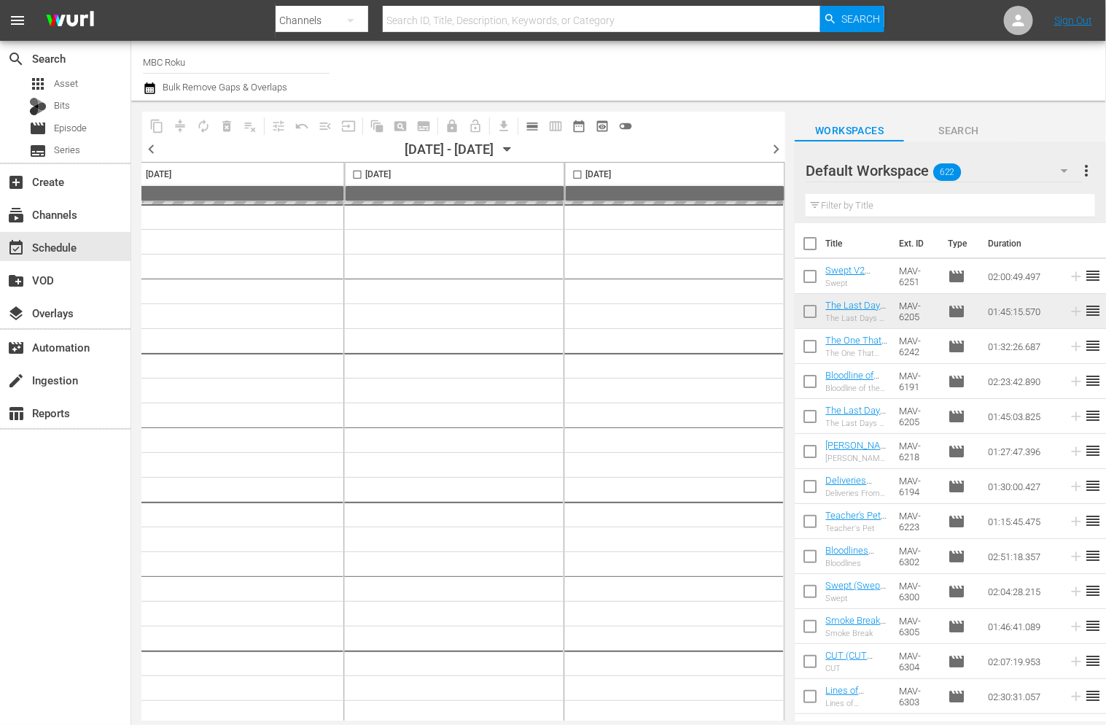
click at [1053, 71] on div at bounding box center [878, 70] width 432 height 52
click at [191, 174] on input "checkbox" at bounding box center [195, 177] width 17 height 17
click at [511, 148] on icon "button" at bounding box center [507, 150] width 7 height 4
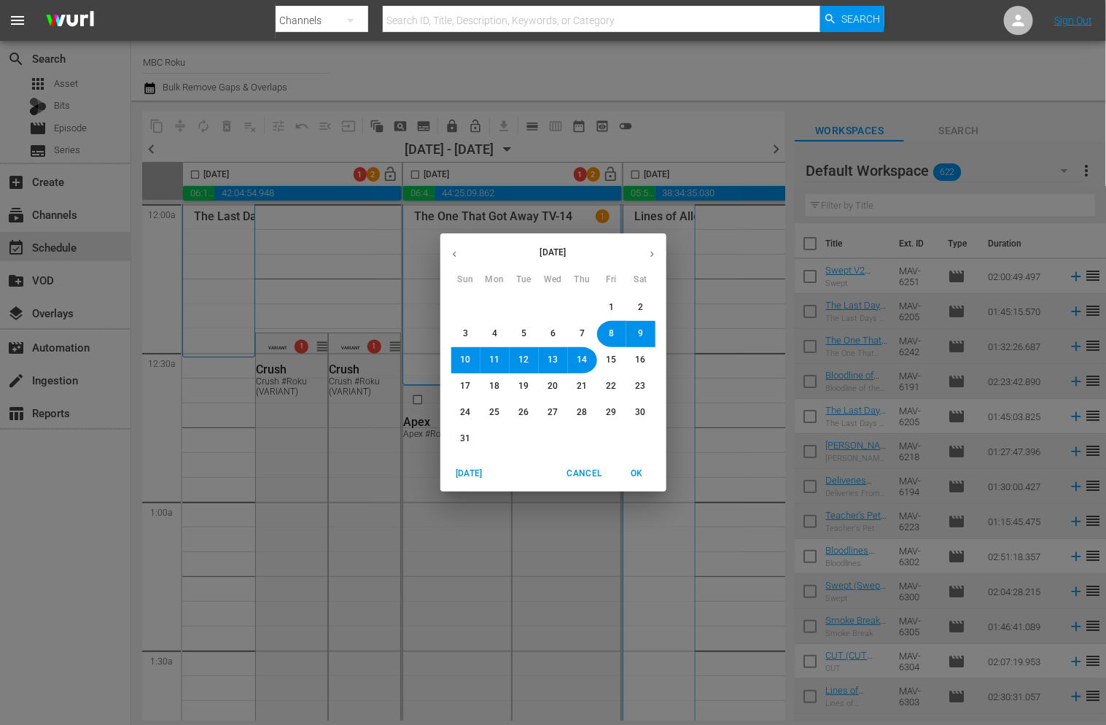
click at [614, 362] on span "15" at bounding box center [612, 360] width 10 height 12
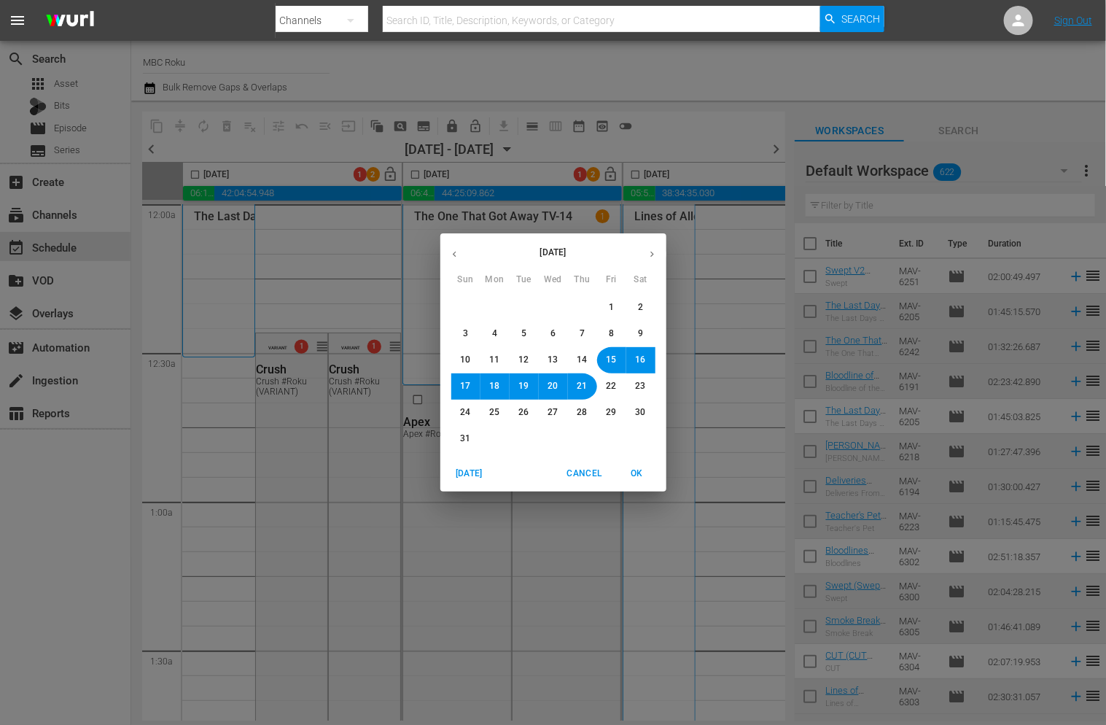
click at [635, 470] on span "OK" at bounding box center [637, 473] width 35 height 15
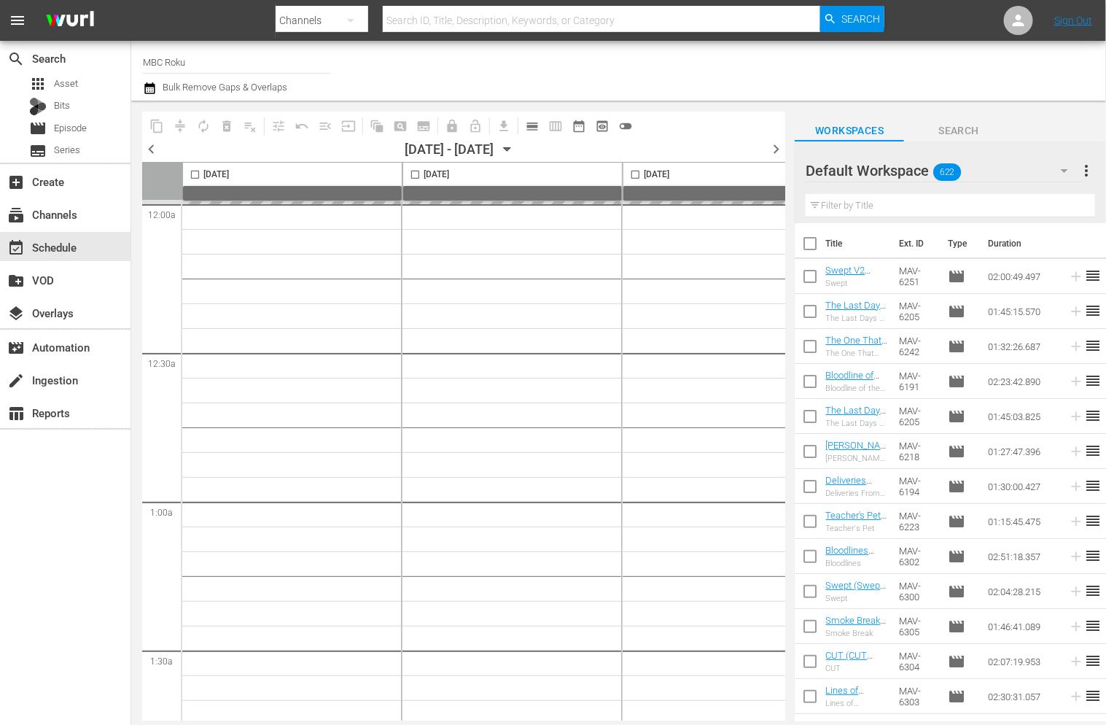
click at [198, 174] on input "checkbox" at bounding box center [195, 177] width 17 height 17
checkbox input "true"
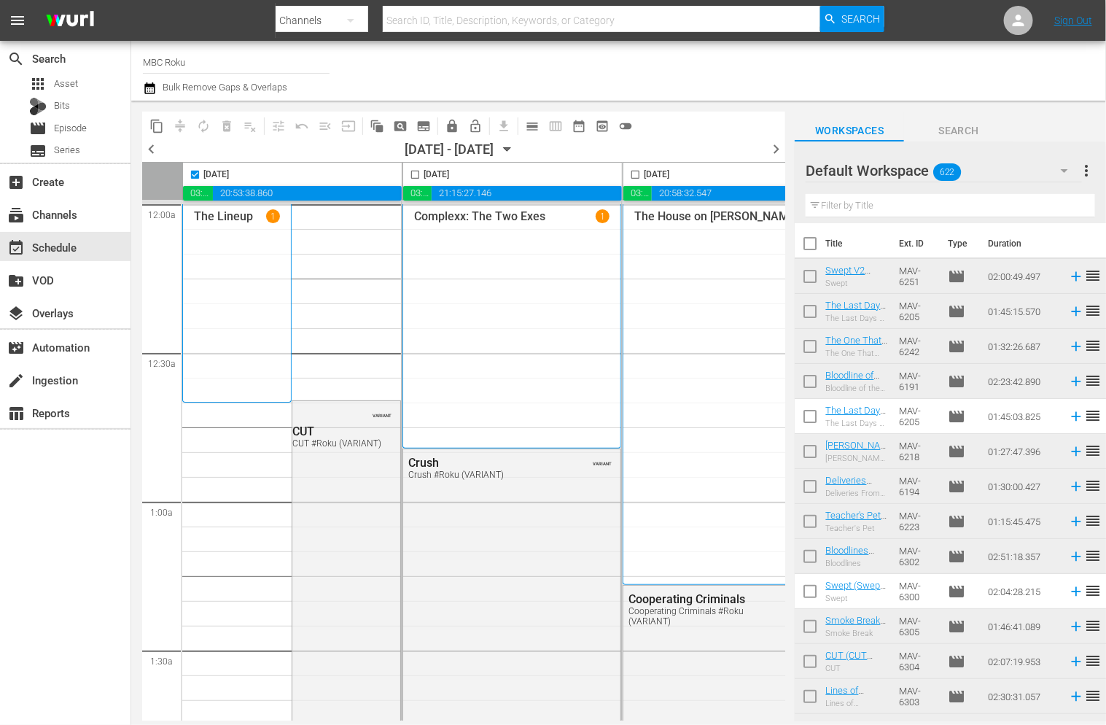
click at [412, 174] on input "checkbox" at bounding box center [415, 177] width 17 height 17
checkbox input "true"
click at [635, 174] on input "checkbox" at bounding box center [635, 177] width 17 height 17
checkbox input "true"
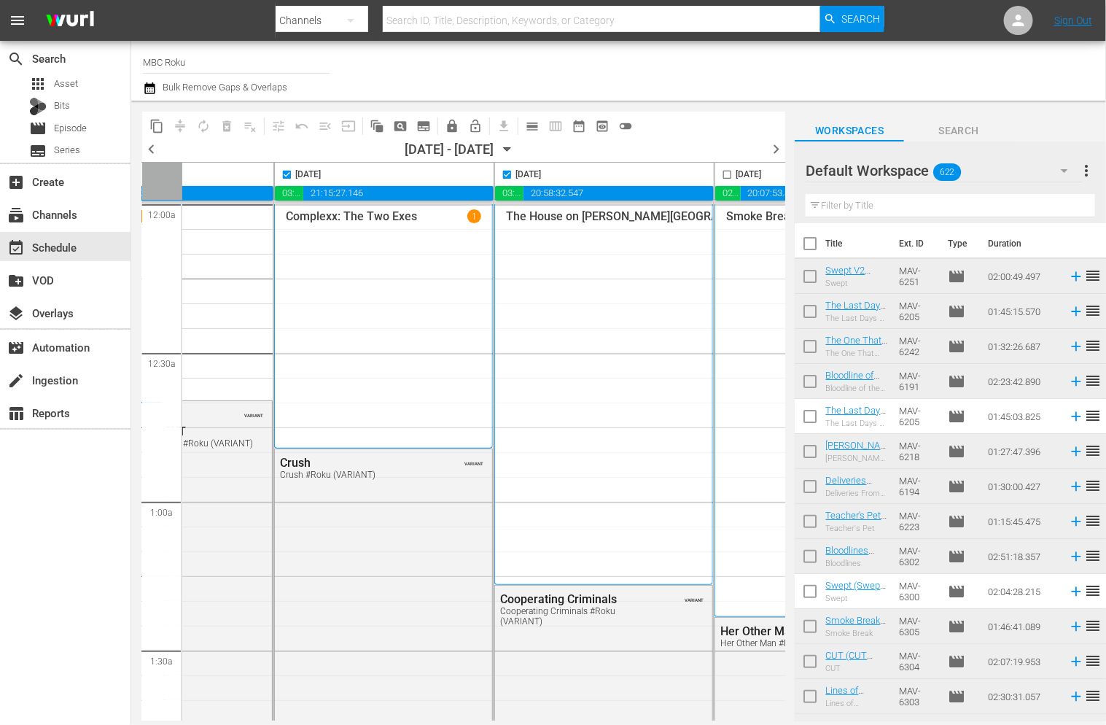
scroll to position [0, 208]
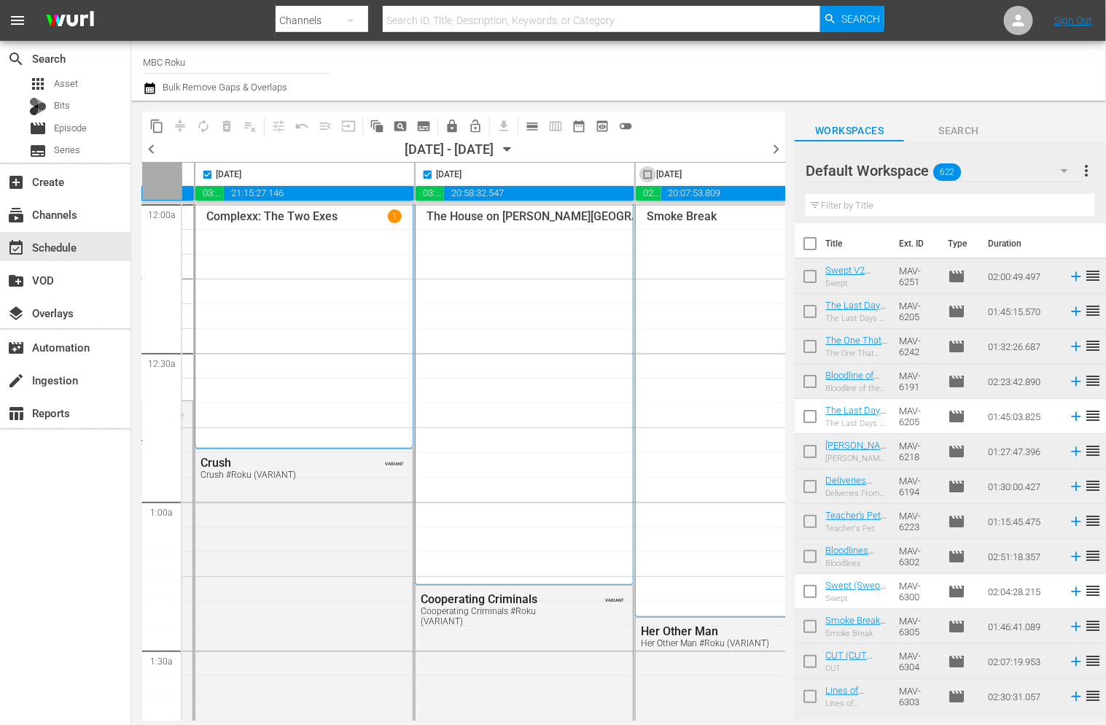
click at [645, 174] on input "checkbox" at bounding box center [647, 177] width 17 height 17
checkbox input "true"
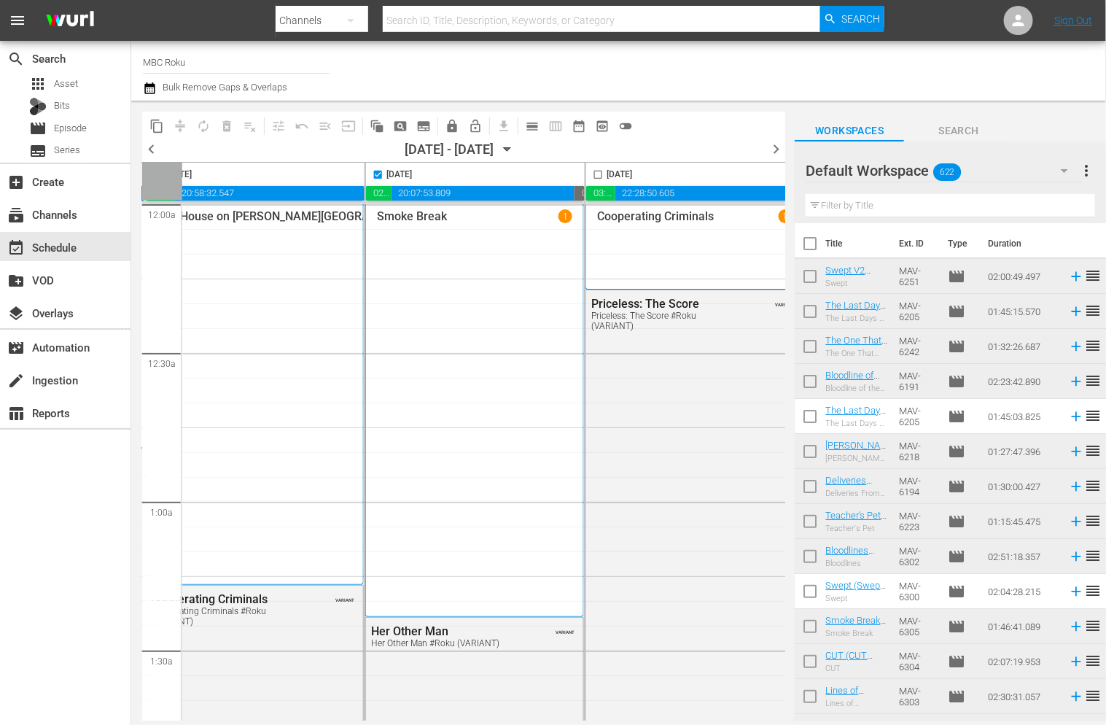
scroll to position [0, 481]
click at [590, 174] on input "checkbox" at bounding box center [594, 177] width 17 height 17
checkbox input "true"
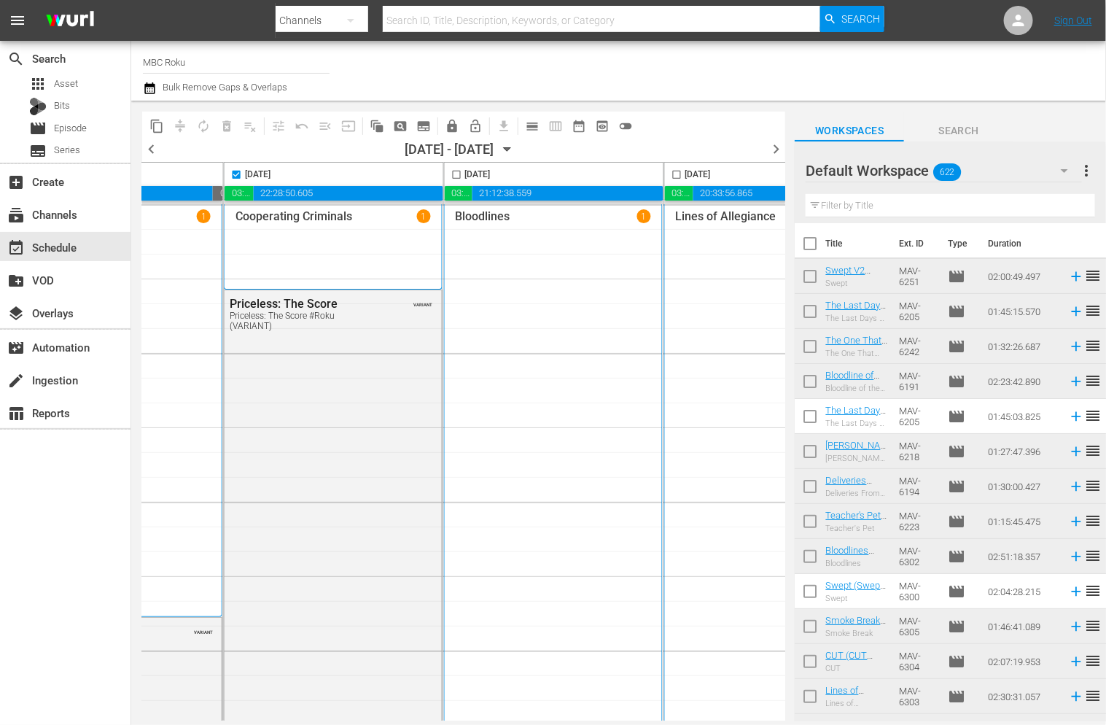
scroll to position [0, 847]
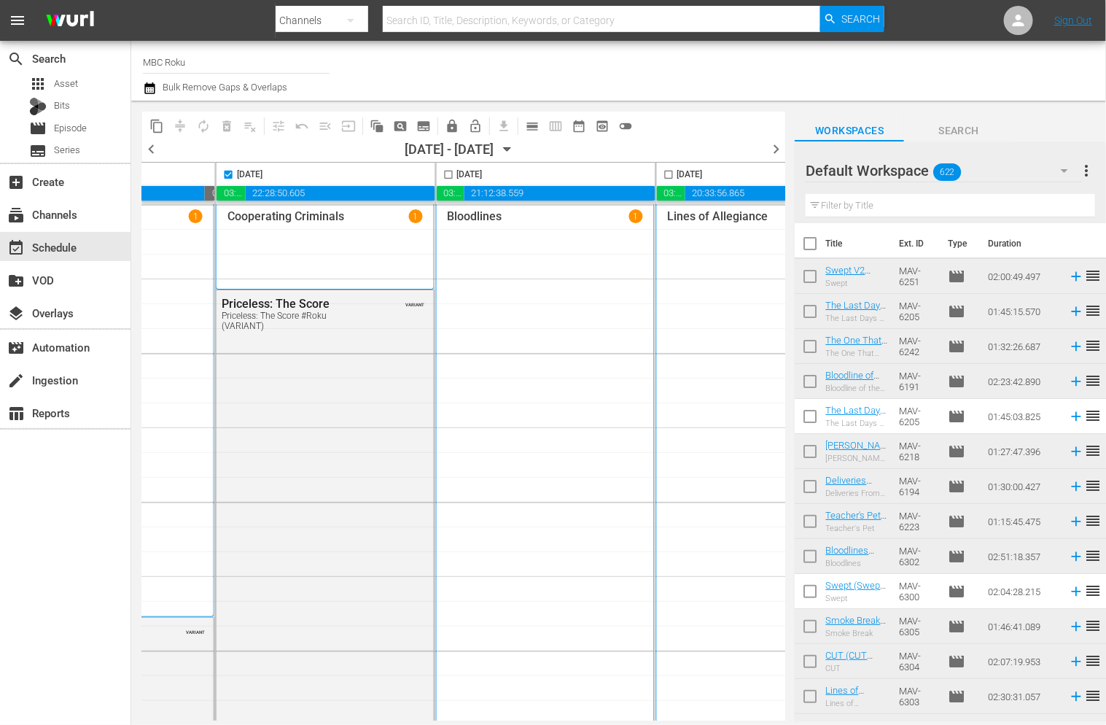
click at [445, 177] on input "checkbox" at bounding box center [448, 177] width 17 height 17
checkbox input "true"
click at [663, 173] on input "checkbox" at bounding box center [668, 177] width 17 height 17
checkbox input "true"
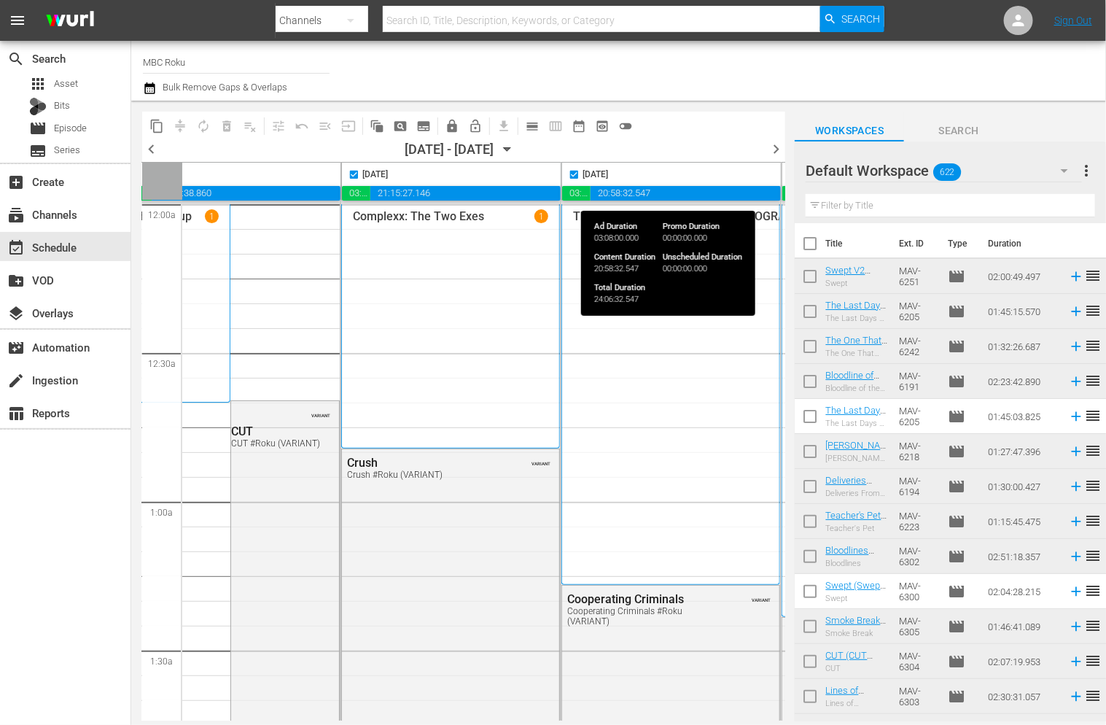
scroll to position [0, 0]
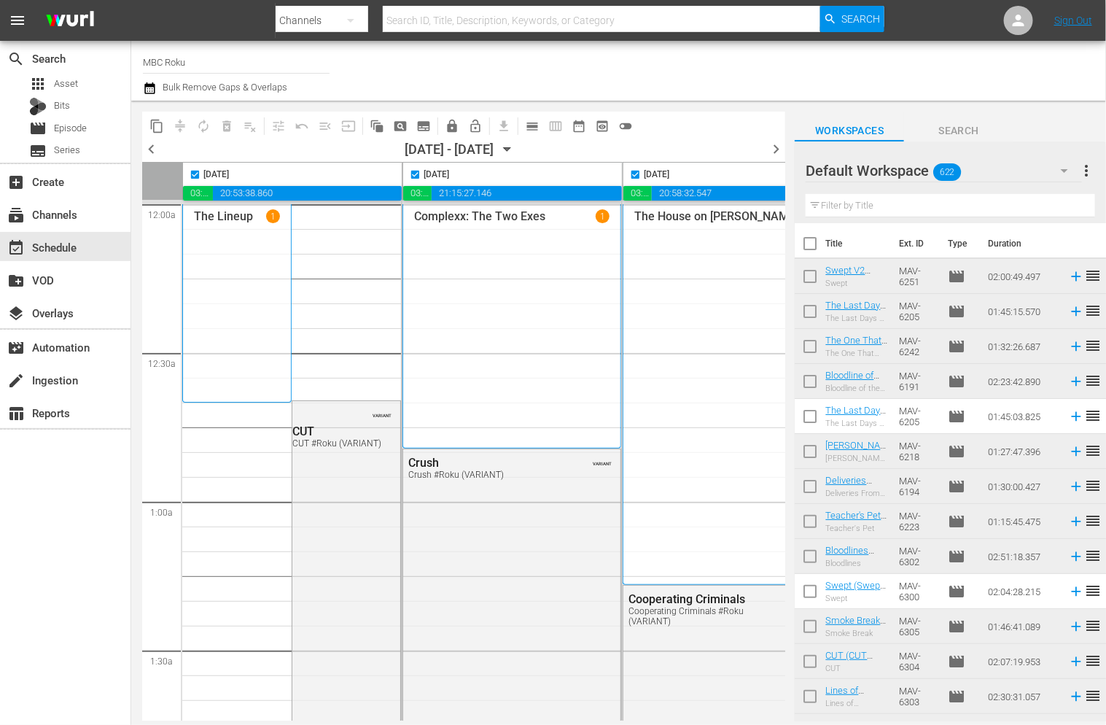
click at [154, 149] on span "chevron_left" at bounding box center [151, 149] width 18 height 18
checkbox input "false"
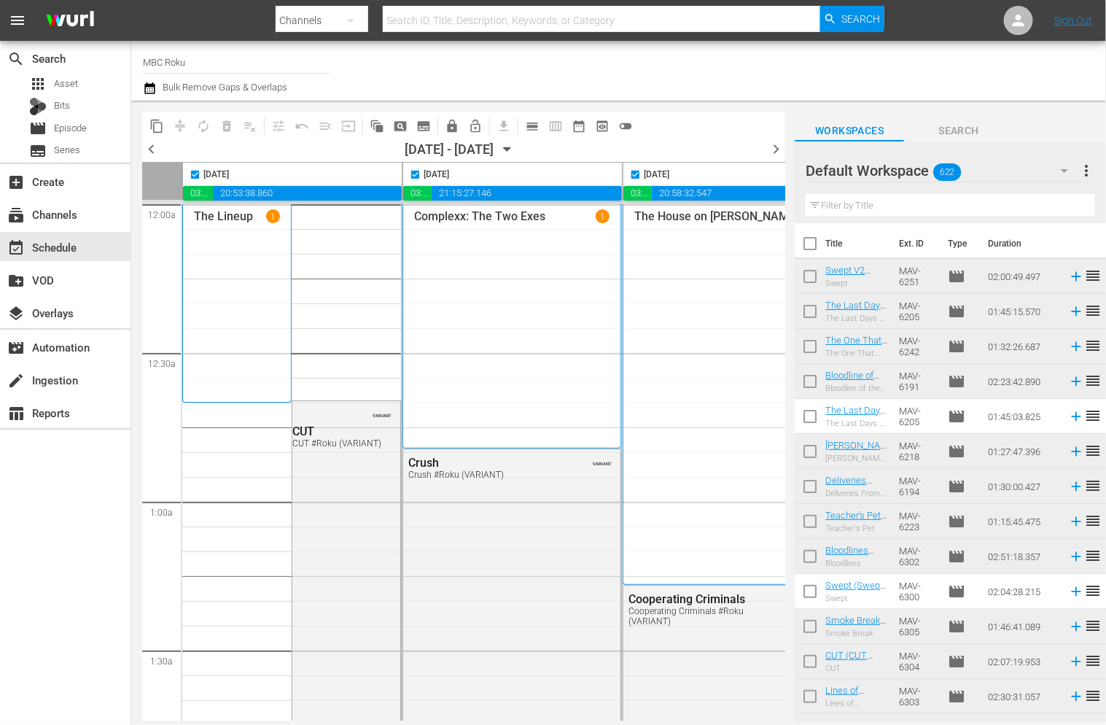
checkbox input "false"
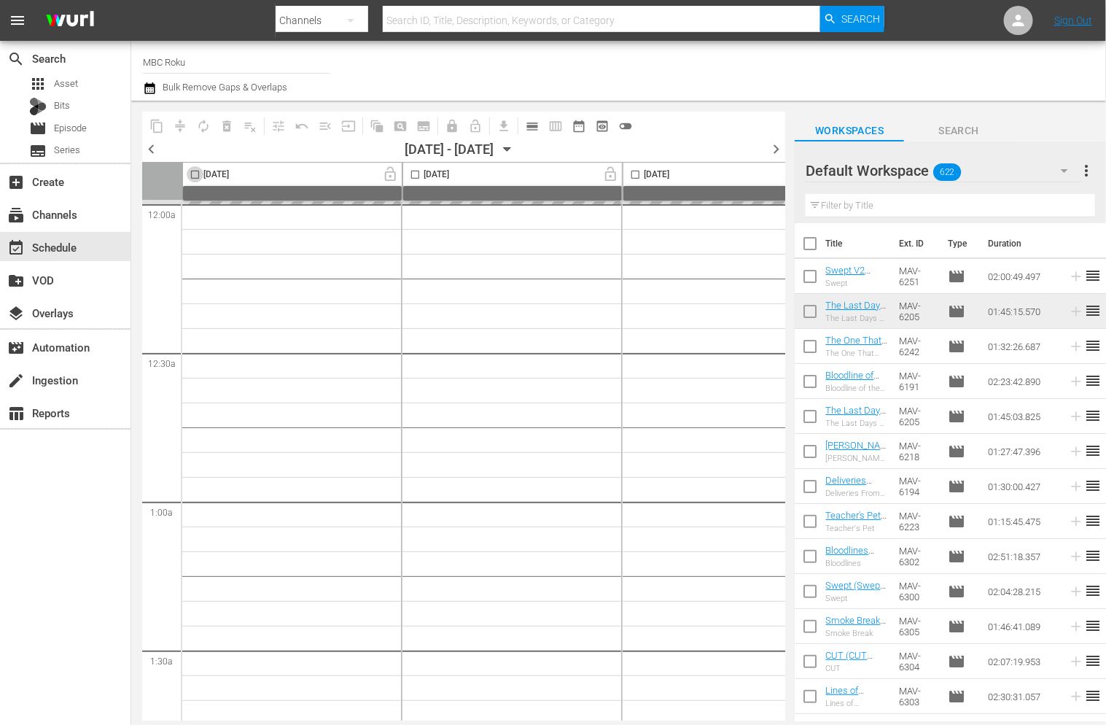
click at [194, 176] on input "checkbox" at bounding box center [195, 177] width 17 height 17
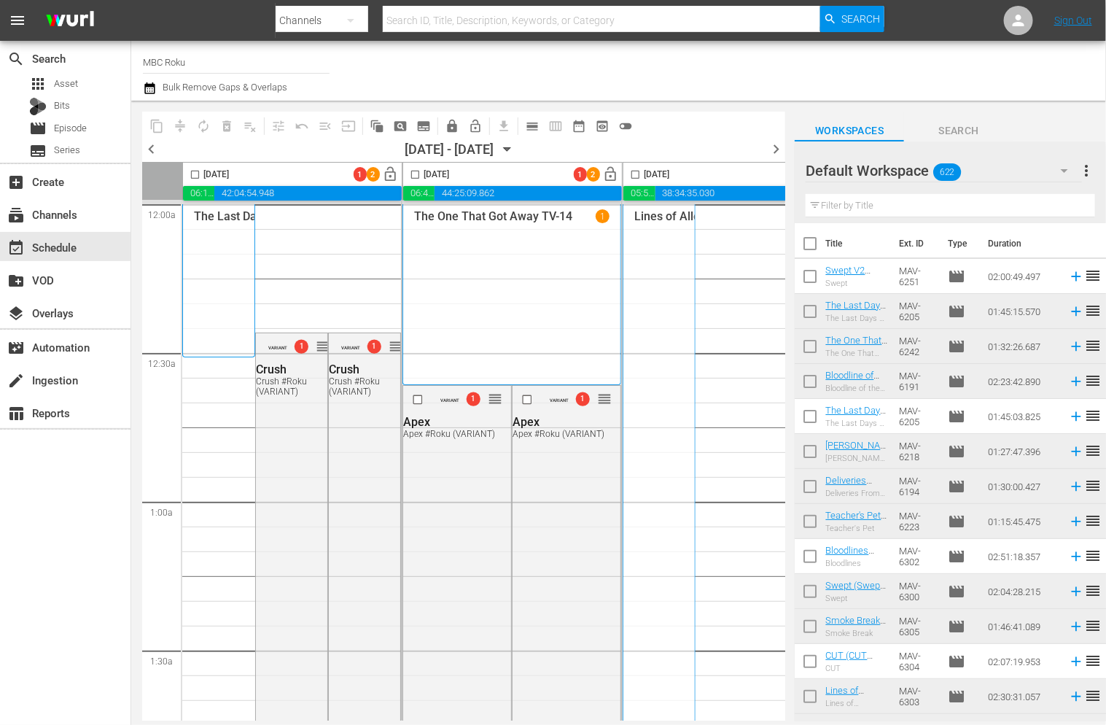
checkbox input "false"
click at [413, 175] on input "checkbox" at bounding box center [415, 177] width 17 height 17
checkbox input "true"
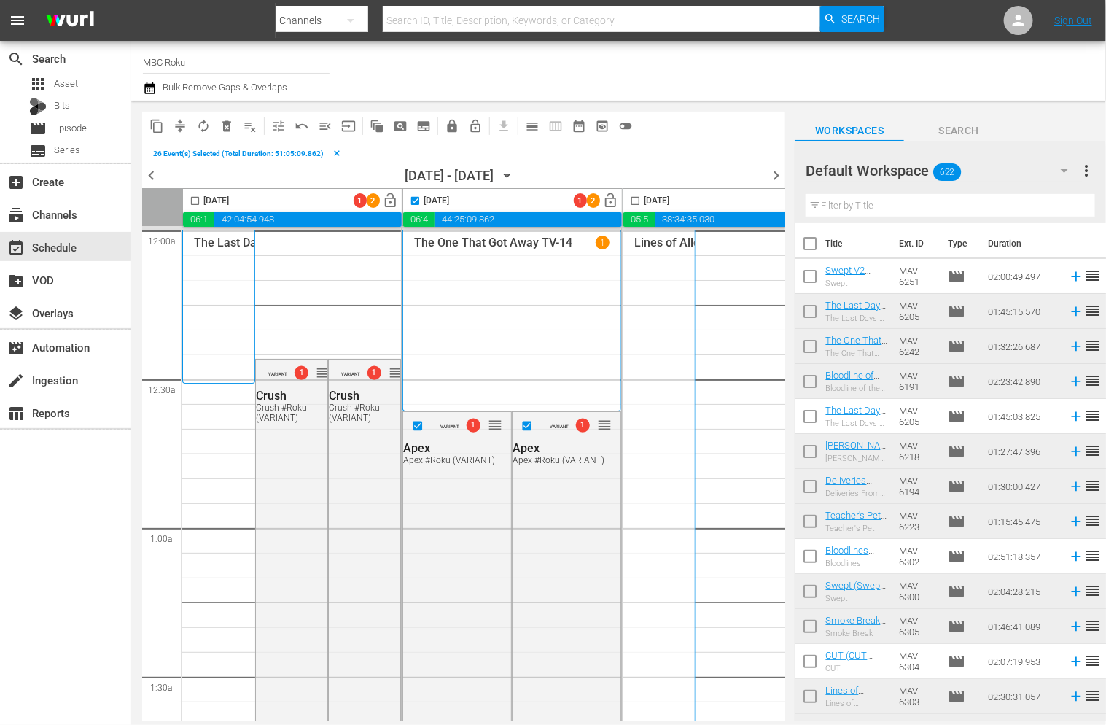
click at [632, 200] on input "checkbox" at bounding box center [635, 203] width 17 height 17
checkbox input "true"
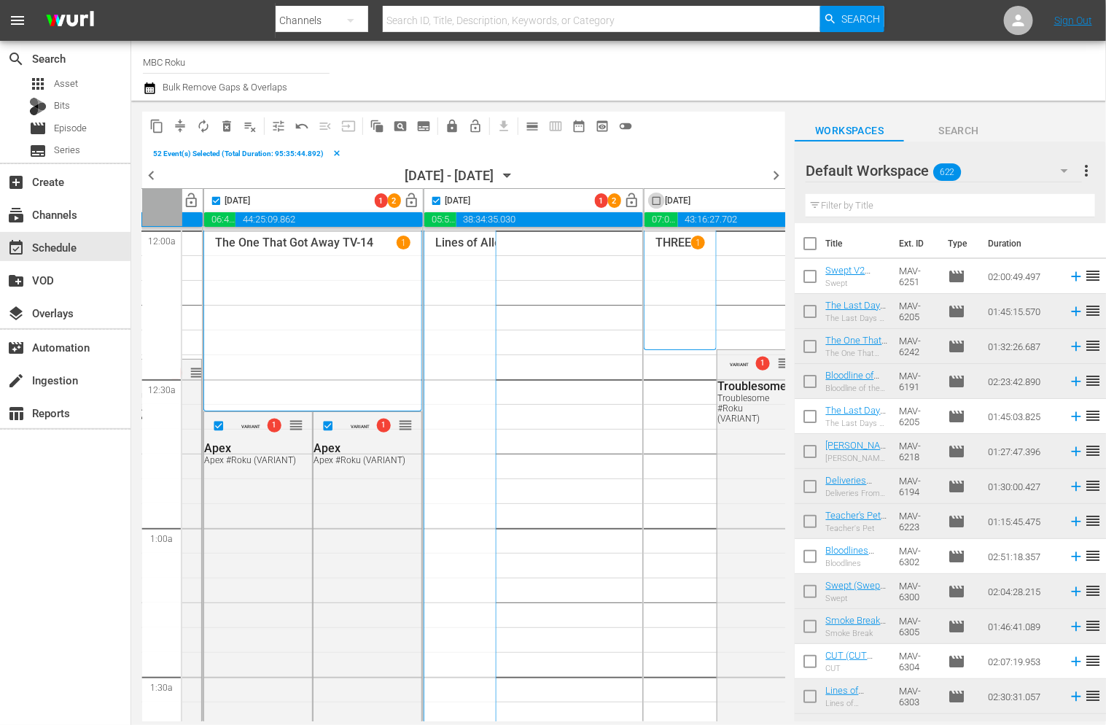
click at [648, 201] on input "checkbox" at bounding box center [656, 203] width 17 height 17
checkbox input "true"
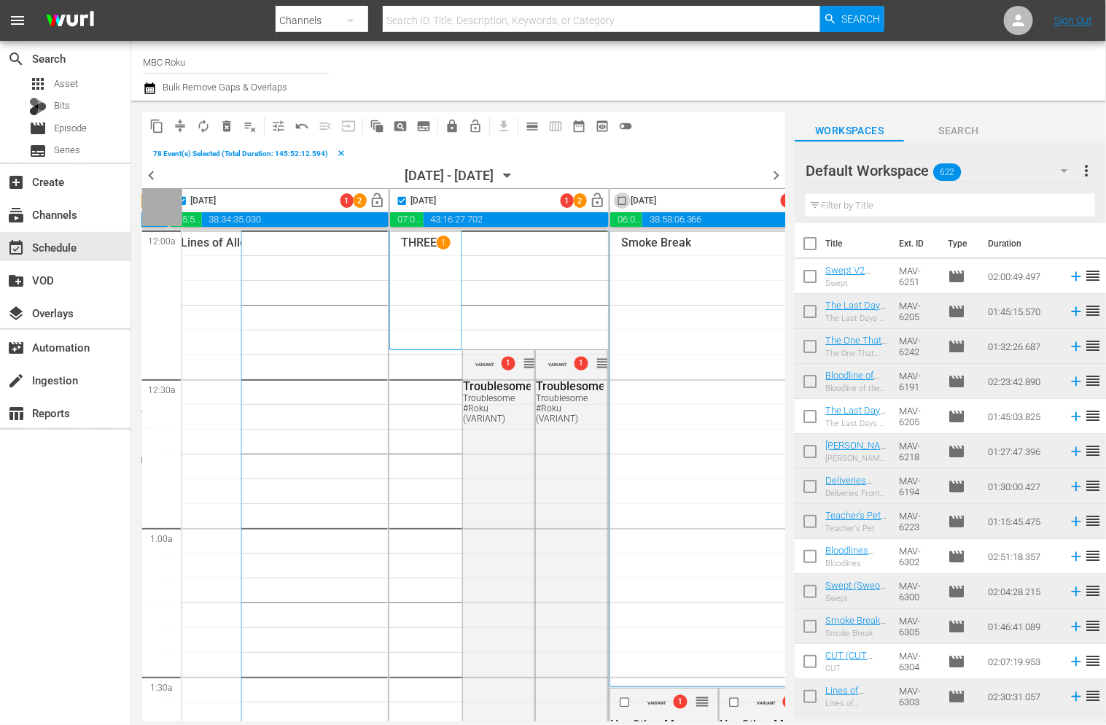
click at [615, 200] on input "checkbox" at bounding box center [622, 203] width 17 height 17
checkbox input "true"
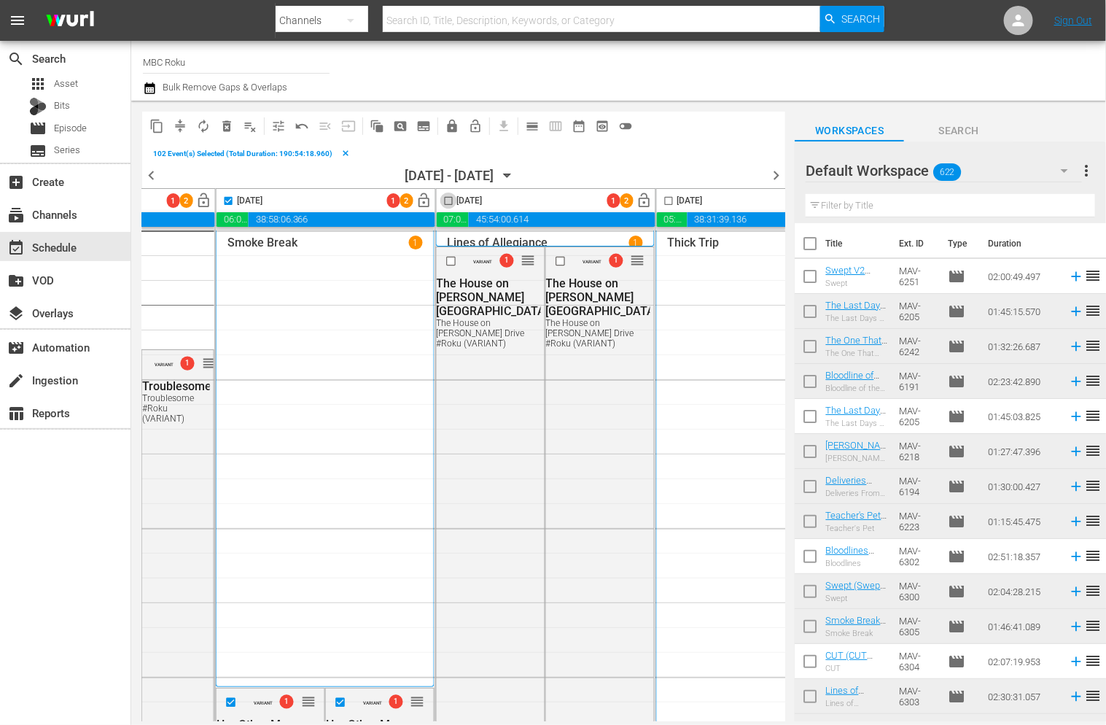
click at [444, 202] on input "checkbox" at bounding box center [448, 203] width 17 height 17
checkbox input "true"
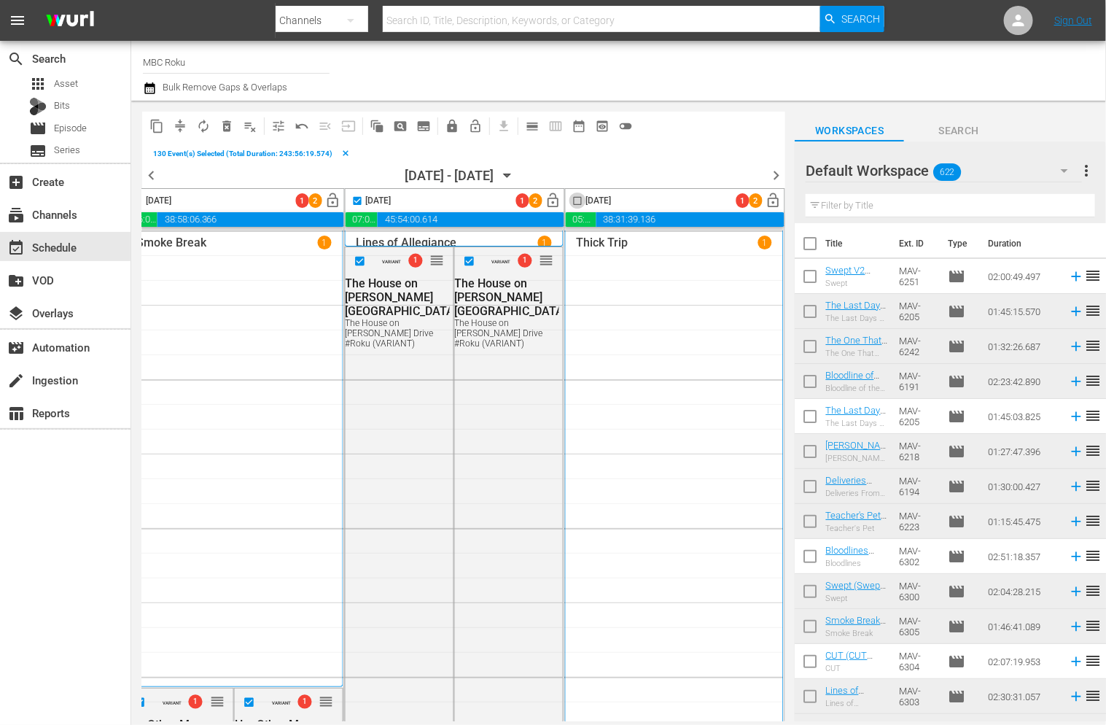
click at [573, 200] on input "checkbox" at bounding box center [577, 203] width 17 height 17
checkbox input "true"
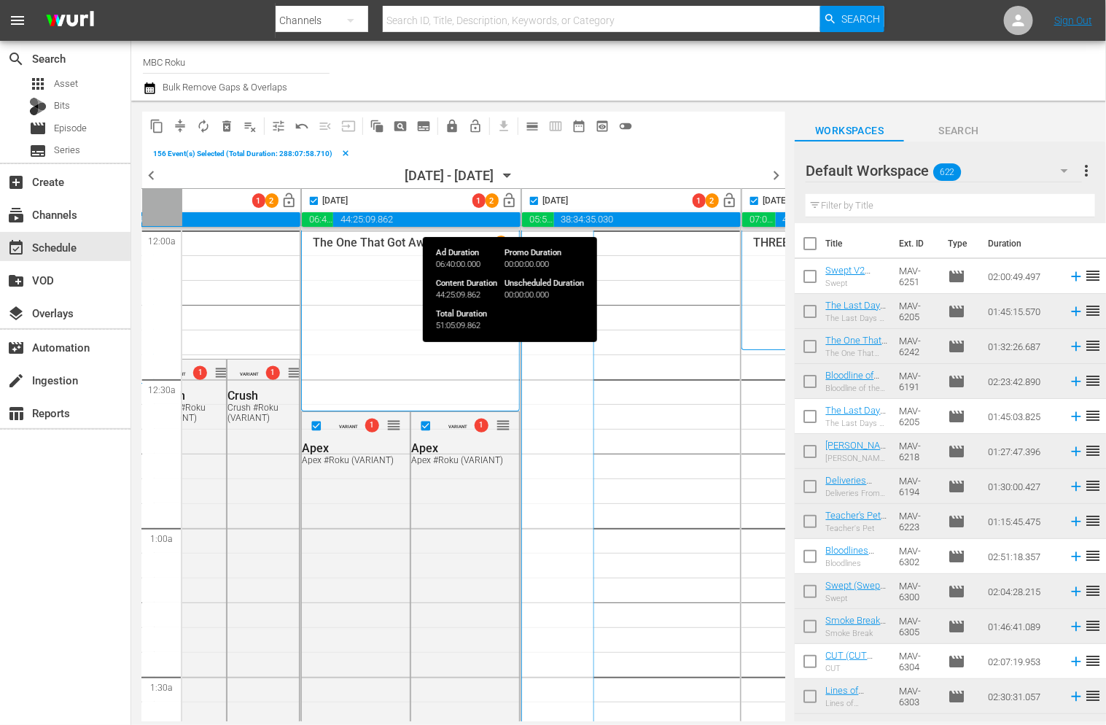
scroll to position [0, 0]
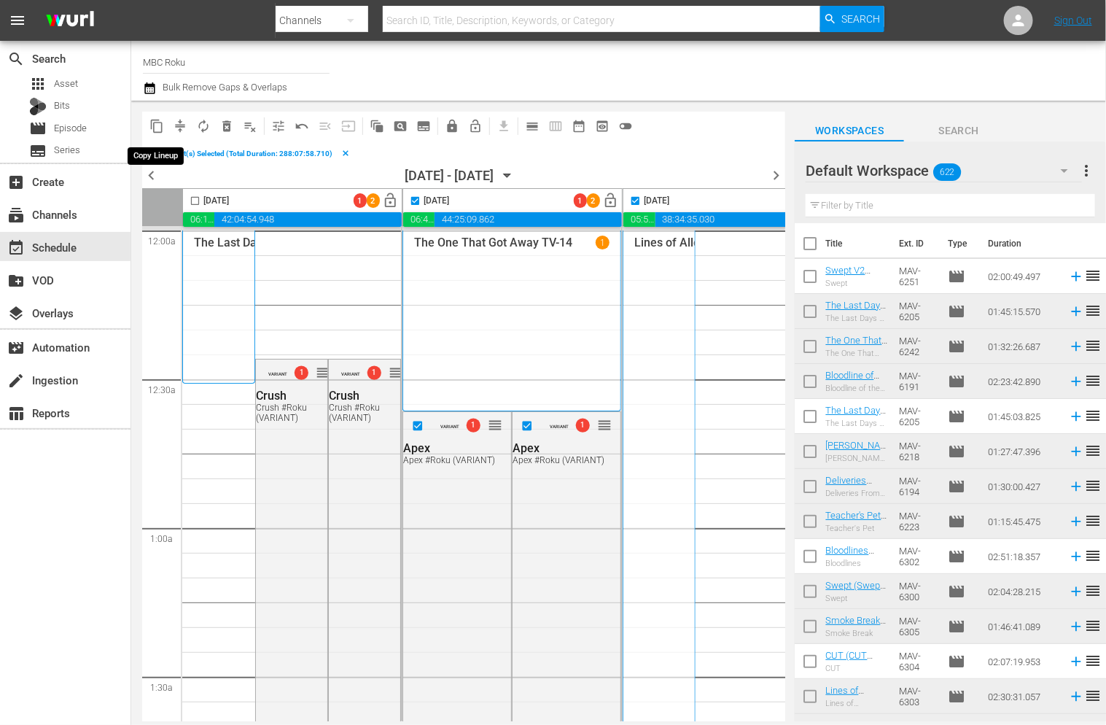
click at [159, 129] on span "content_copy" at bounding box center [156, 126] width 15 height 15
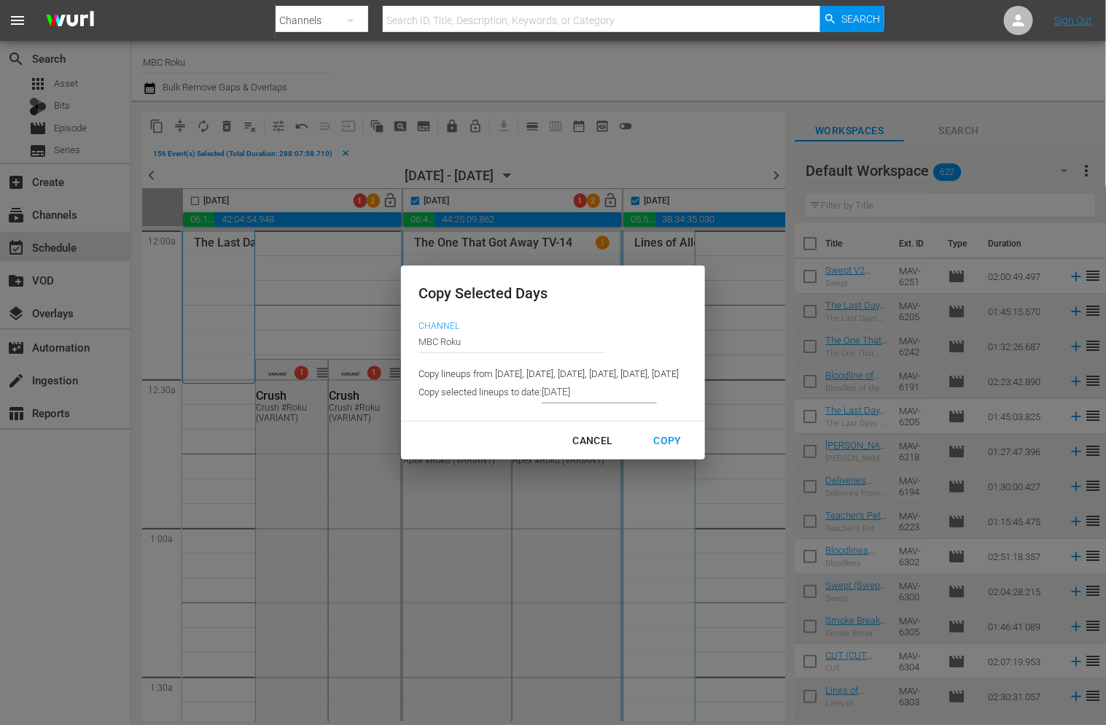
click at [542, 386] on input "[DATE]" at bounding box center [599, 392] width 115 height 22
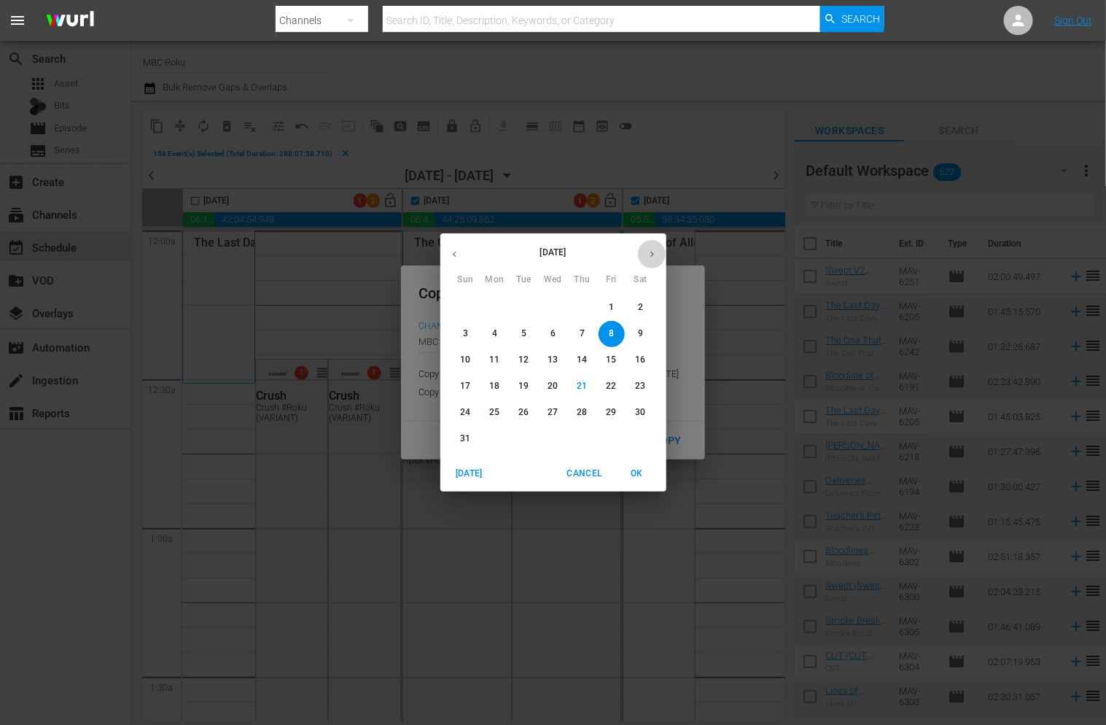
click at [650, 255] on icon "button" at bounding box center [652, 254] width 11 height 11
click at [500, 338] on span "8" at bounding box center [495, 333] width 26 height 12
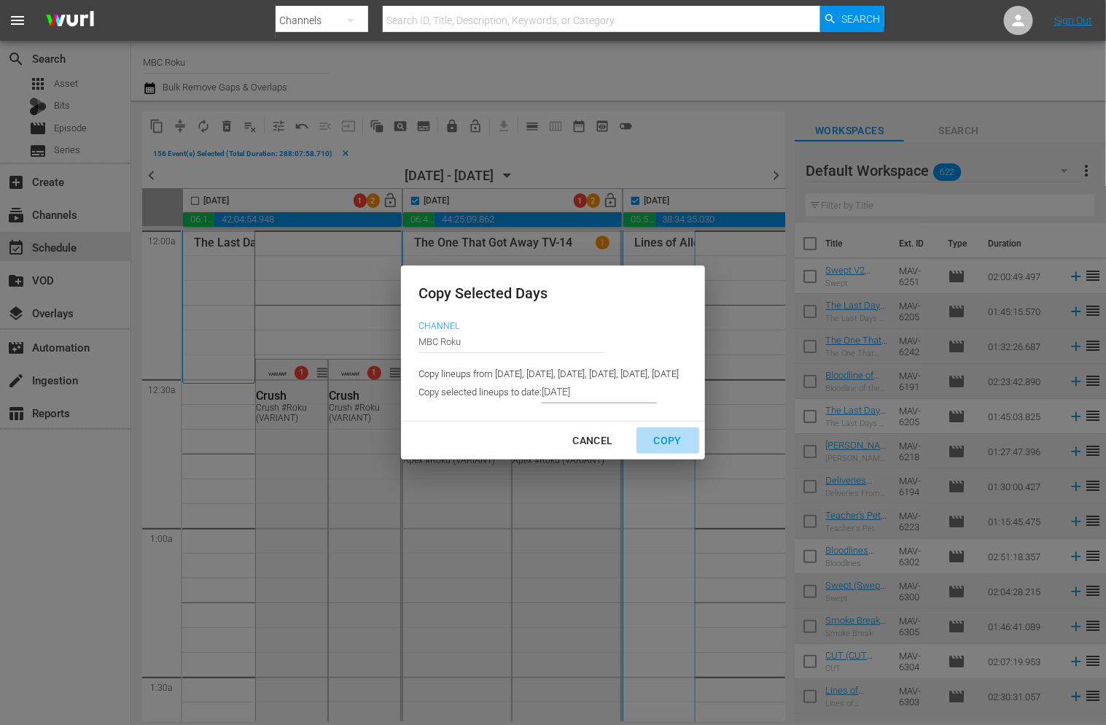
click at [693, 440] on div "Copy" at bounding box center [667, 441] width 51 height 18
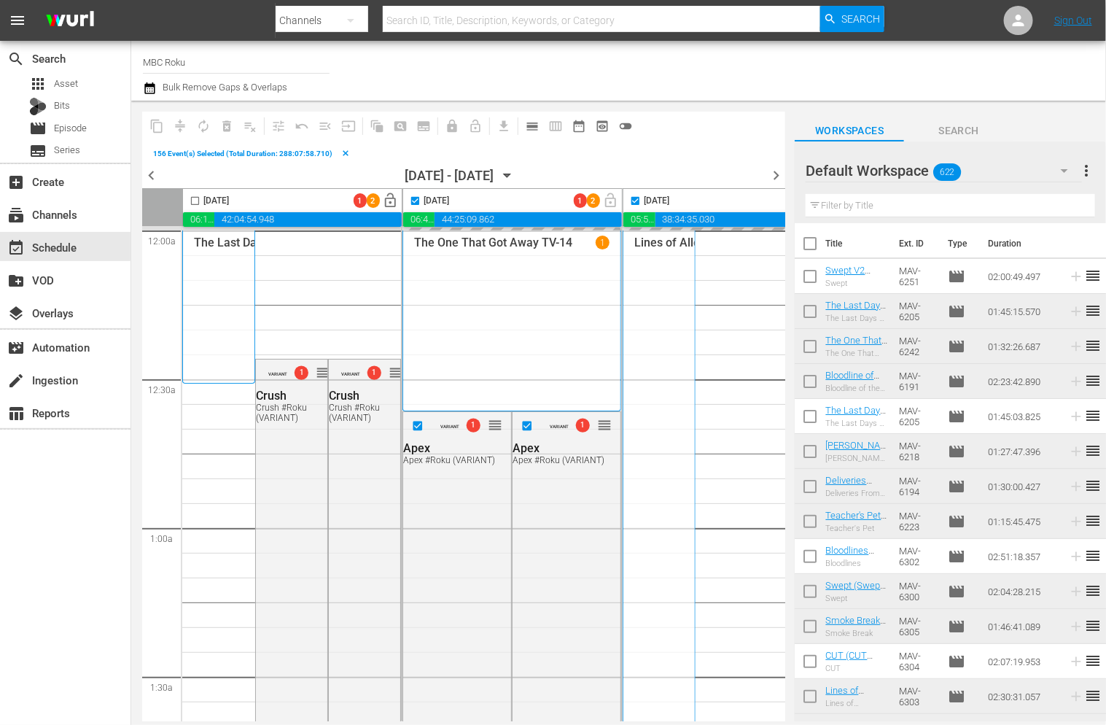
type input "[DATE]"
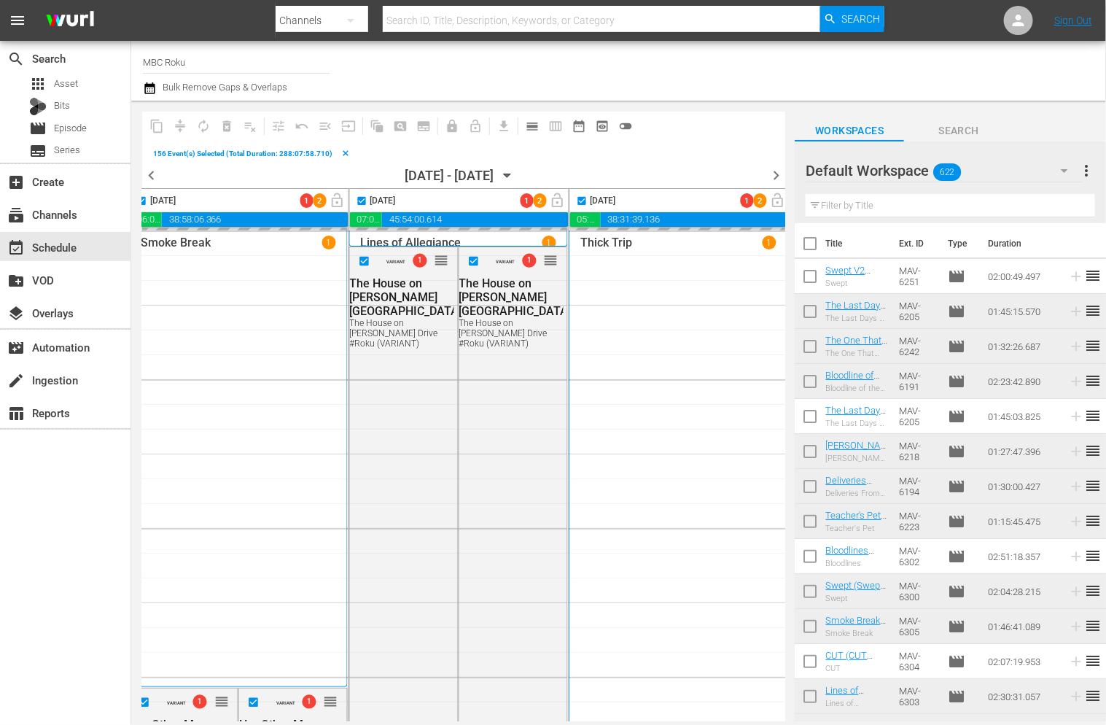
scroll to position [0, 943]
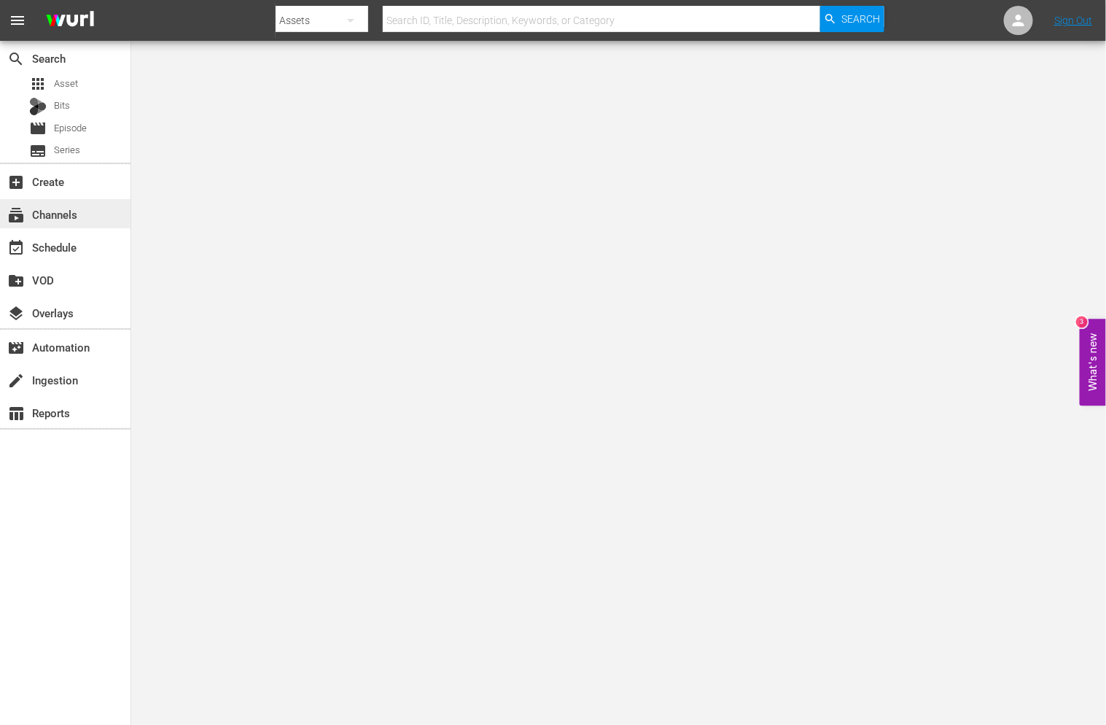
click at [109, 220] on div "subscriptions Channels" at bounding box center [65, 213] width 130 height 29
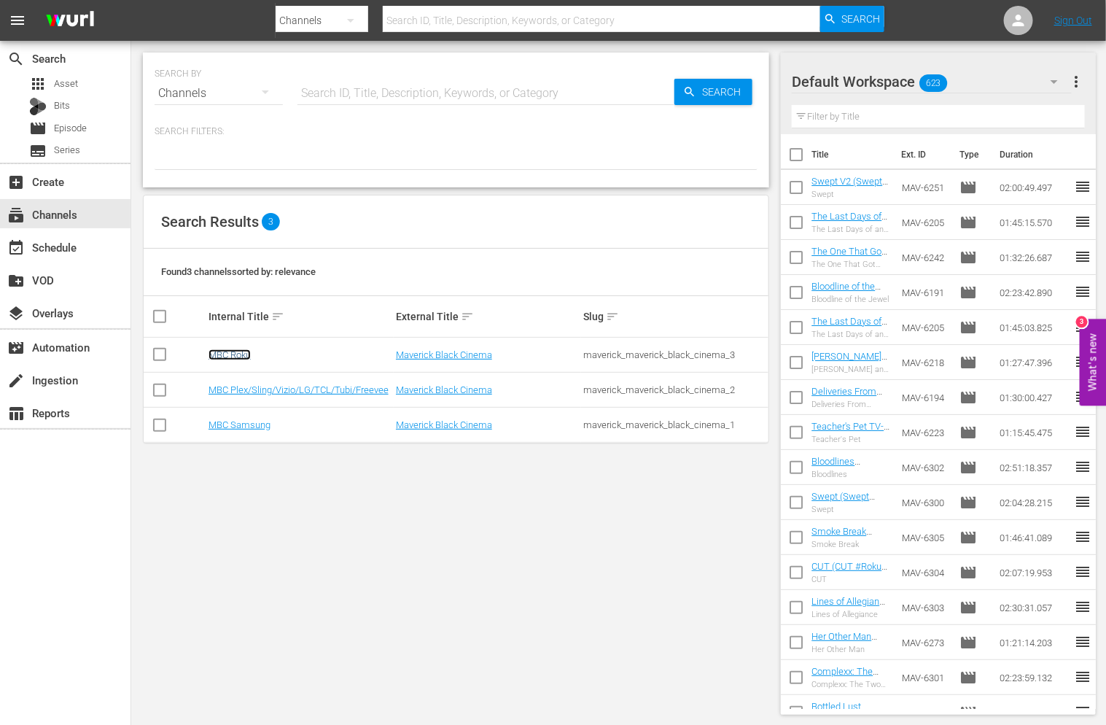
click at [249, 355] on link "MBC Roku" at bounding box center [229, 354] width 42 height 11
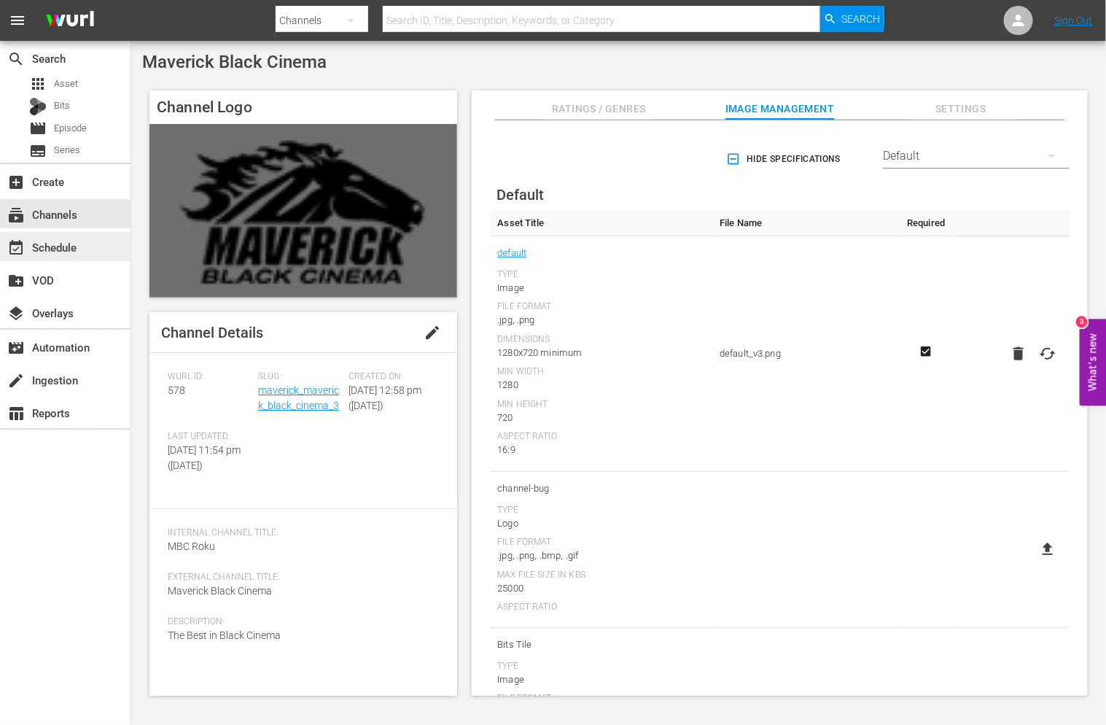
click at [83, 252] on div "event_available Schedule" at bounding box center [65, 246] width 130 height 29
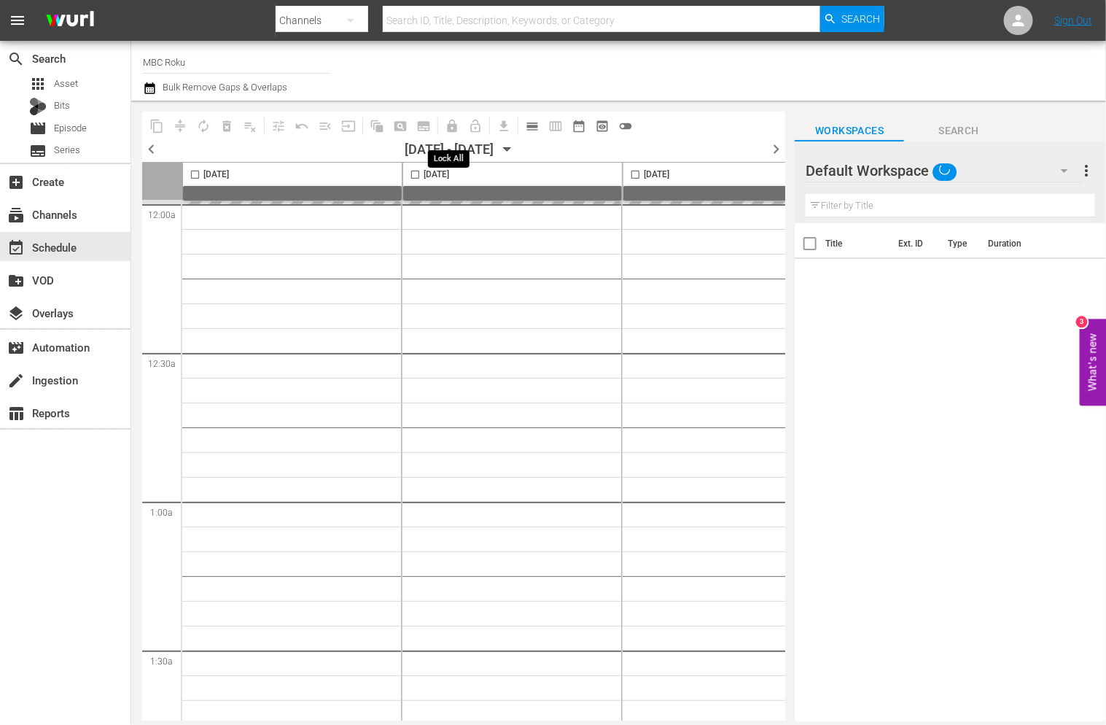
click at [519, 150] on div "08/21/2025 - 08/27/2025 August 21st" at bounding box center [462, 148] width 114 height 15
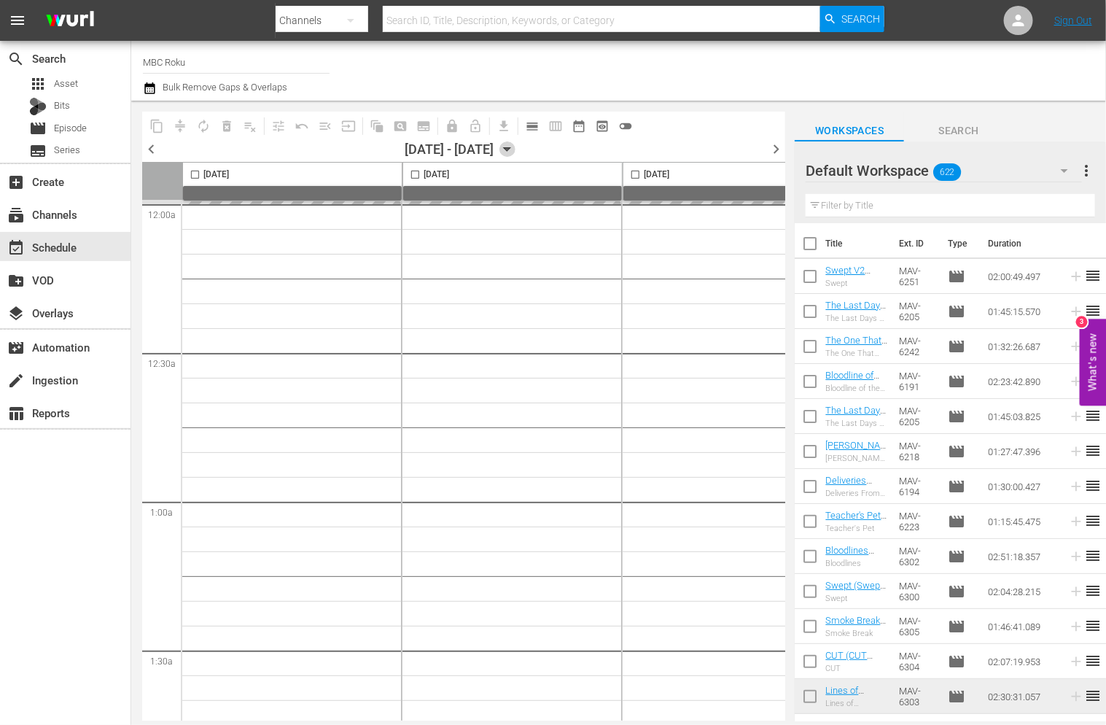
click at [515, 153] on icon "button" at bounding box center [507, 149] width 16 height 16
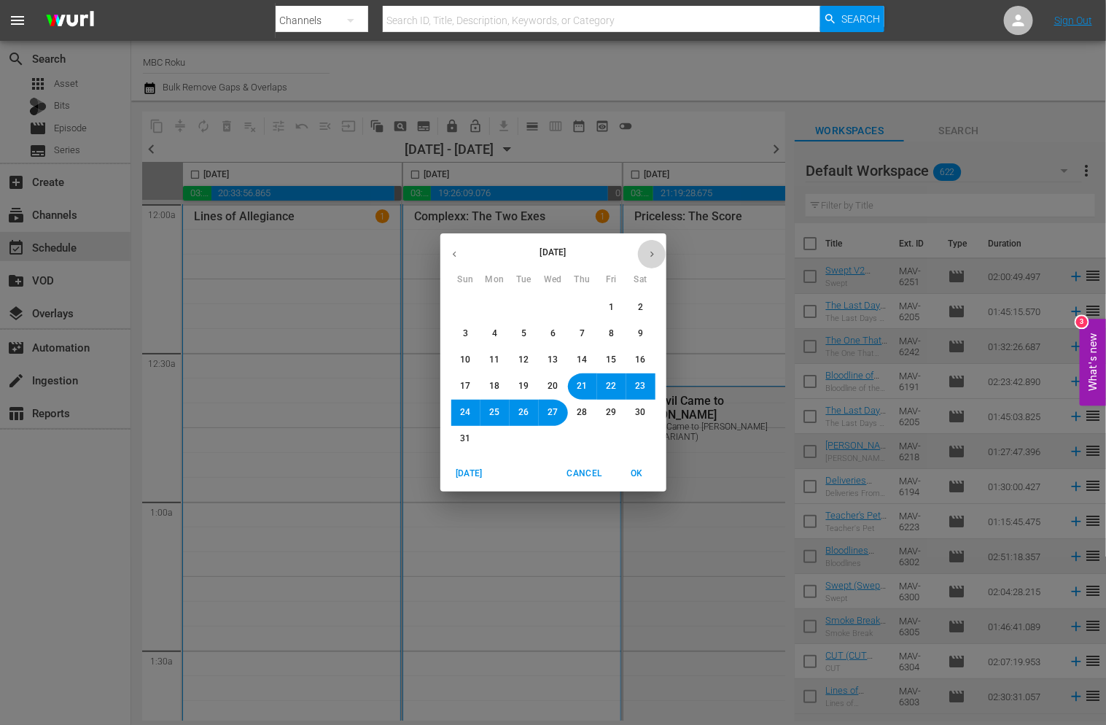
click at [650, 251] on icon "button" at bounding box center [652, 254] width 11 height 11
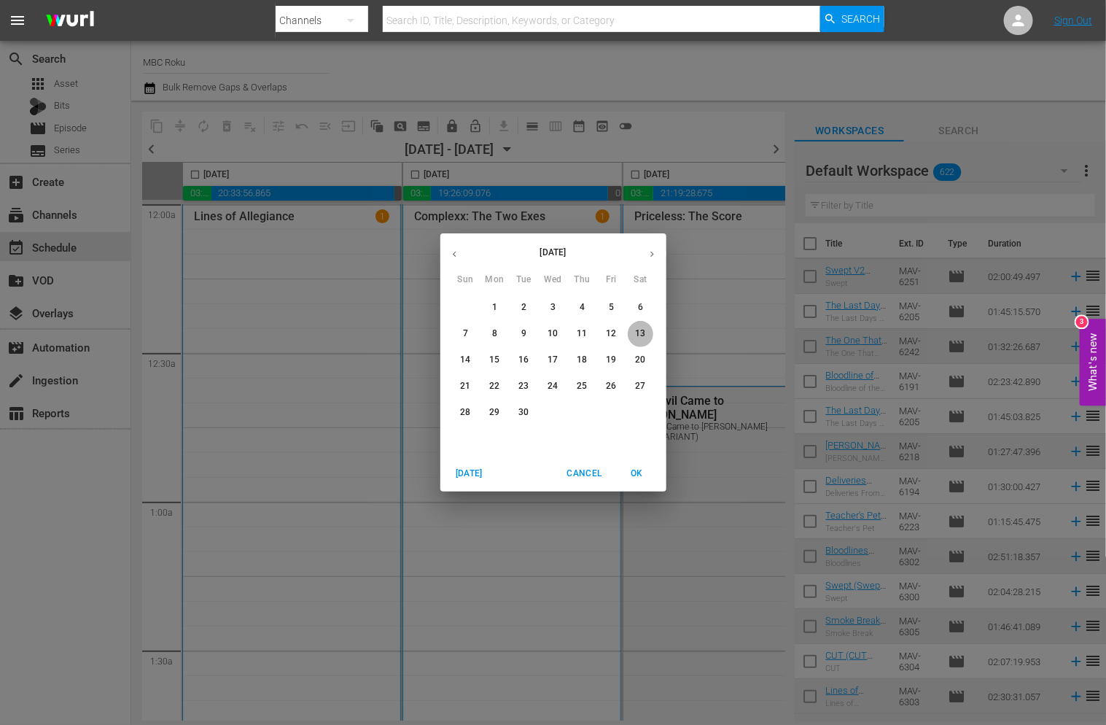
click at [633, 331] on button "13" at bounding box center [641, 334] width 26 height 26
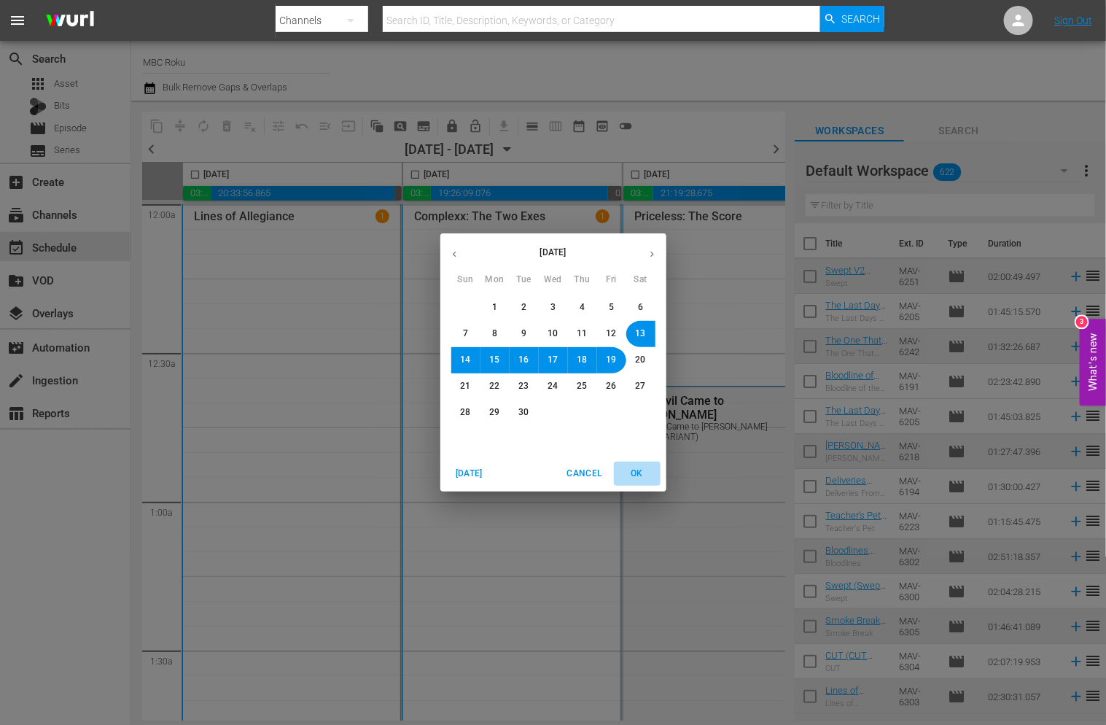
click at [644, 482] on button "OK" at bounding box center [637, 473] width 47 height 24
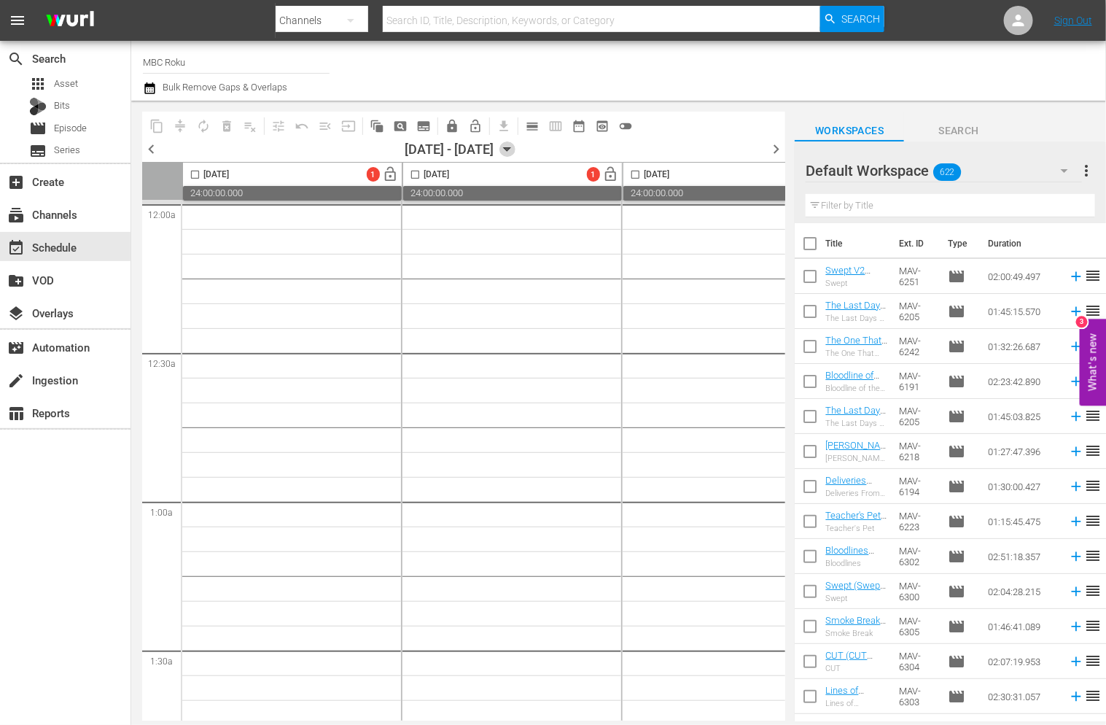
click at [511, 149] on icon "button" at bounding box center [507, 150] width 7 height 4
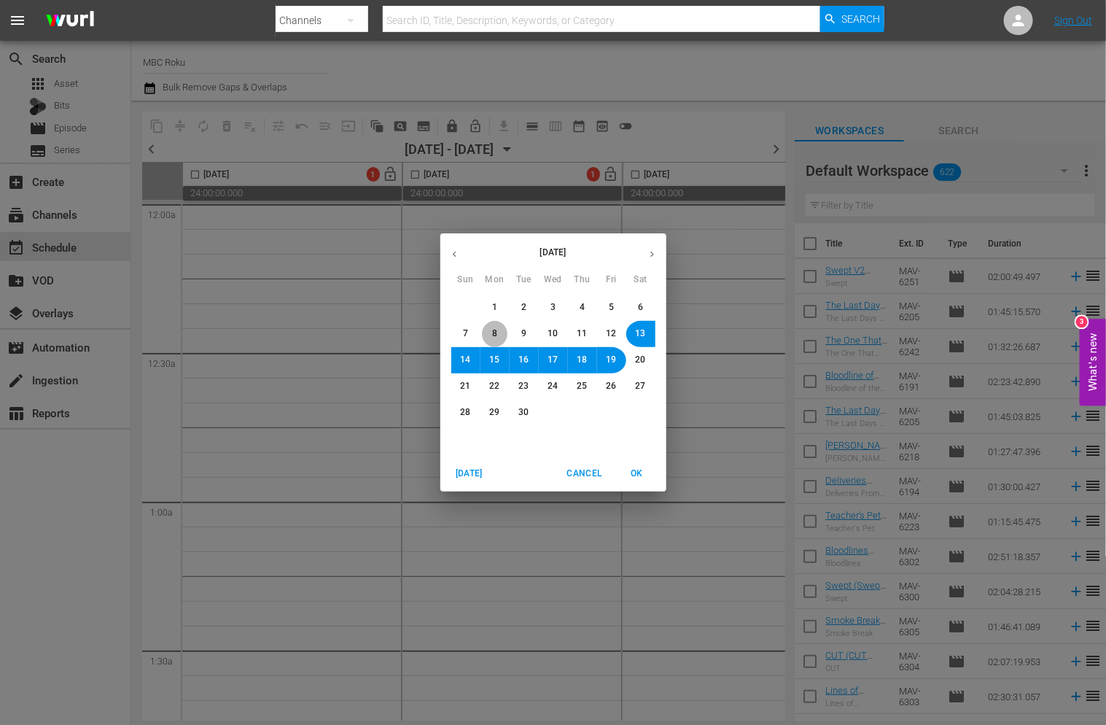
click at [488, 330] on button "8" at bounding box center [495, 334] width 26 height 26
click at [631, 475] on span "OK" at bounding box center [637, 473] width 35 height 15
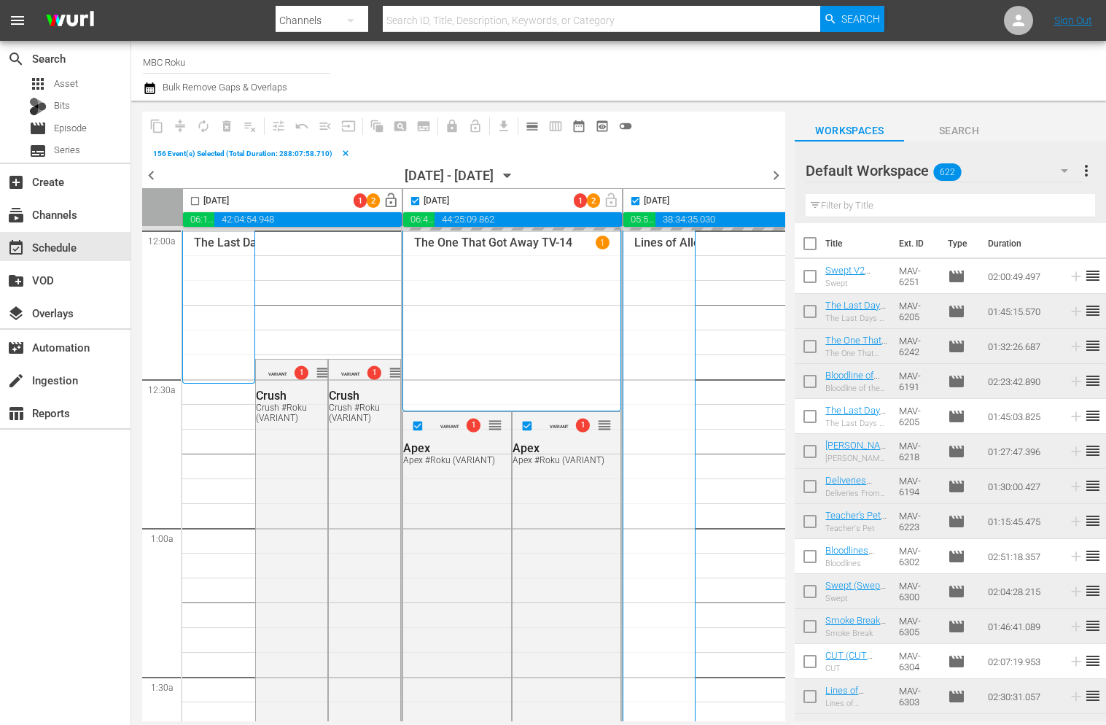
checkbox input "false"
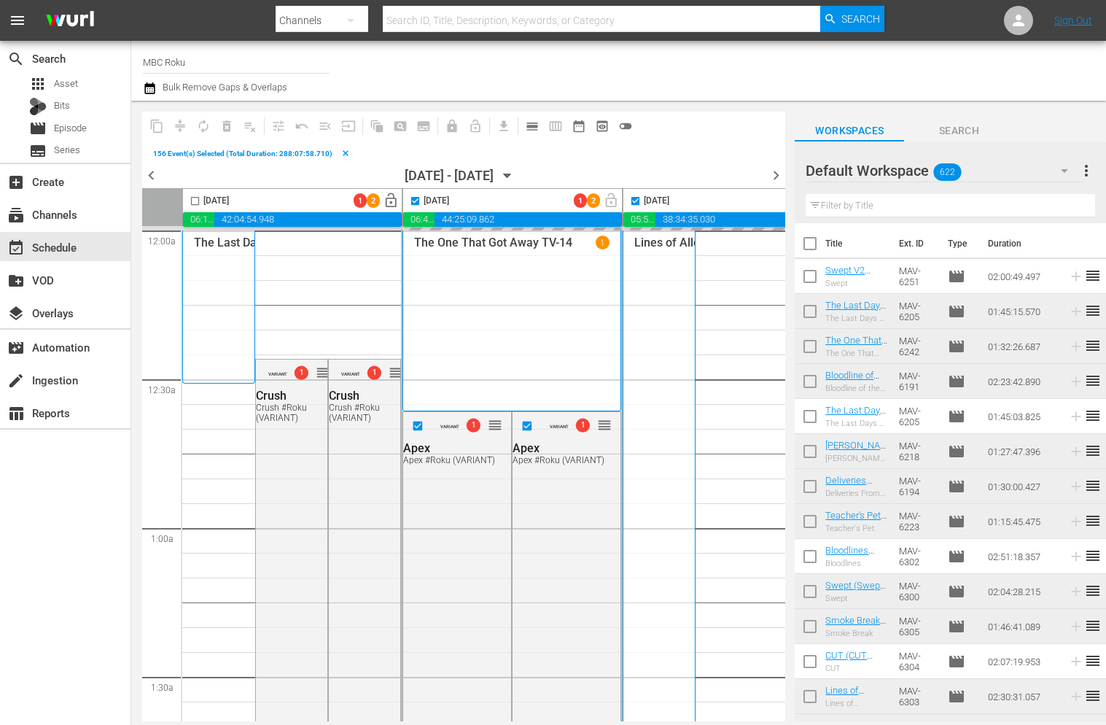
checkbox input "false"
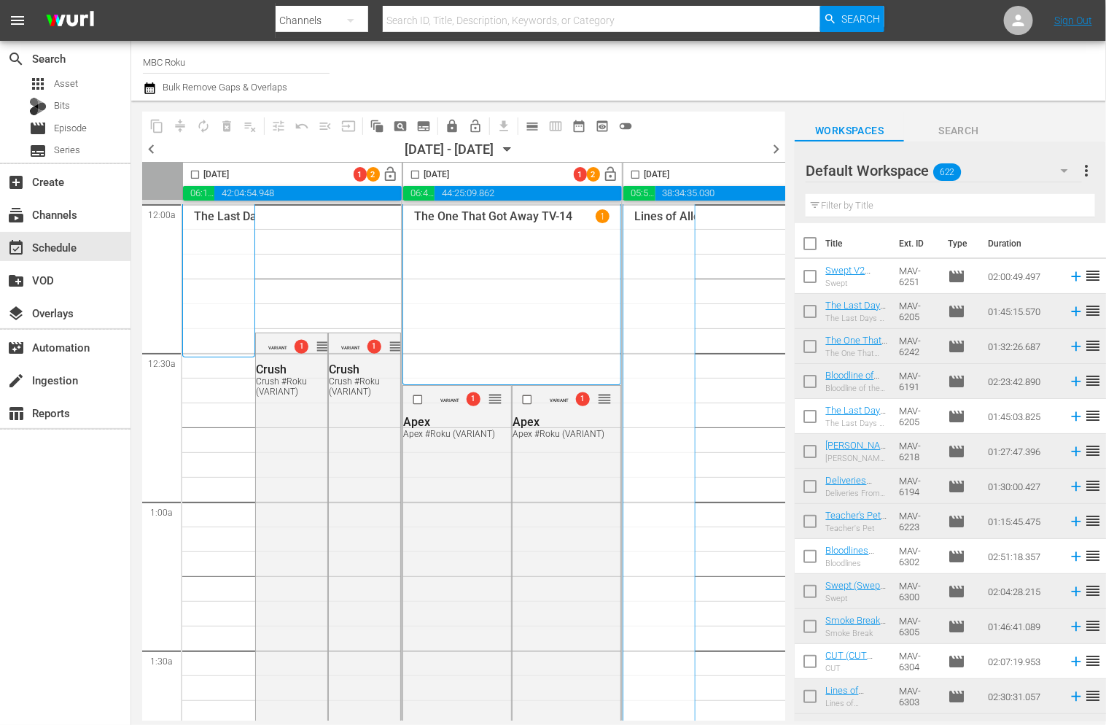
scroll to position [0, 943]
